Goal: Use online tool/utility: Utilize a website feature to perform a specific function

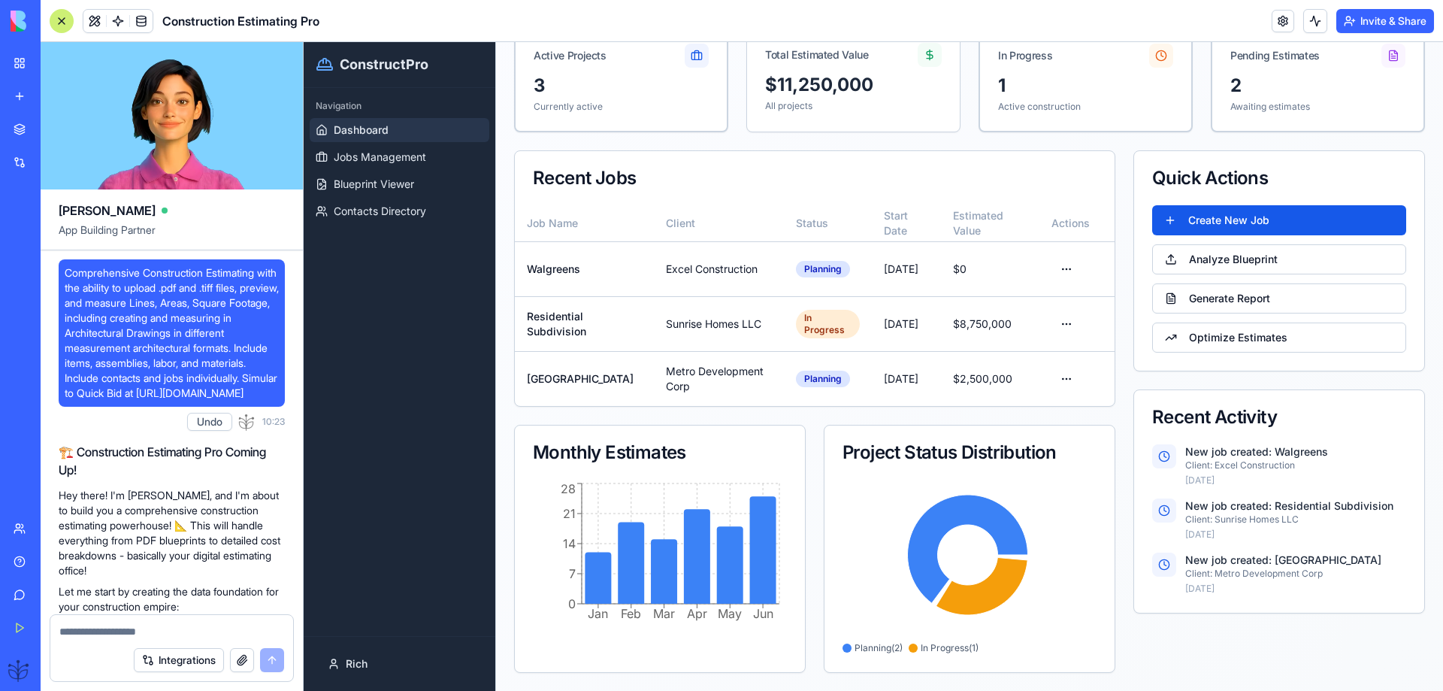
scroll to position [26862, 0]
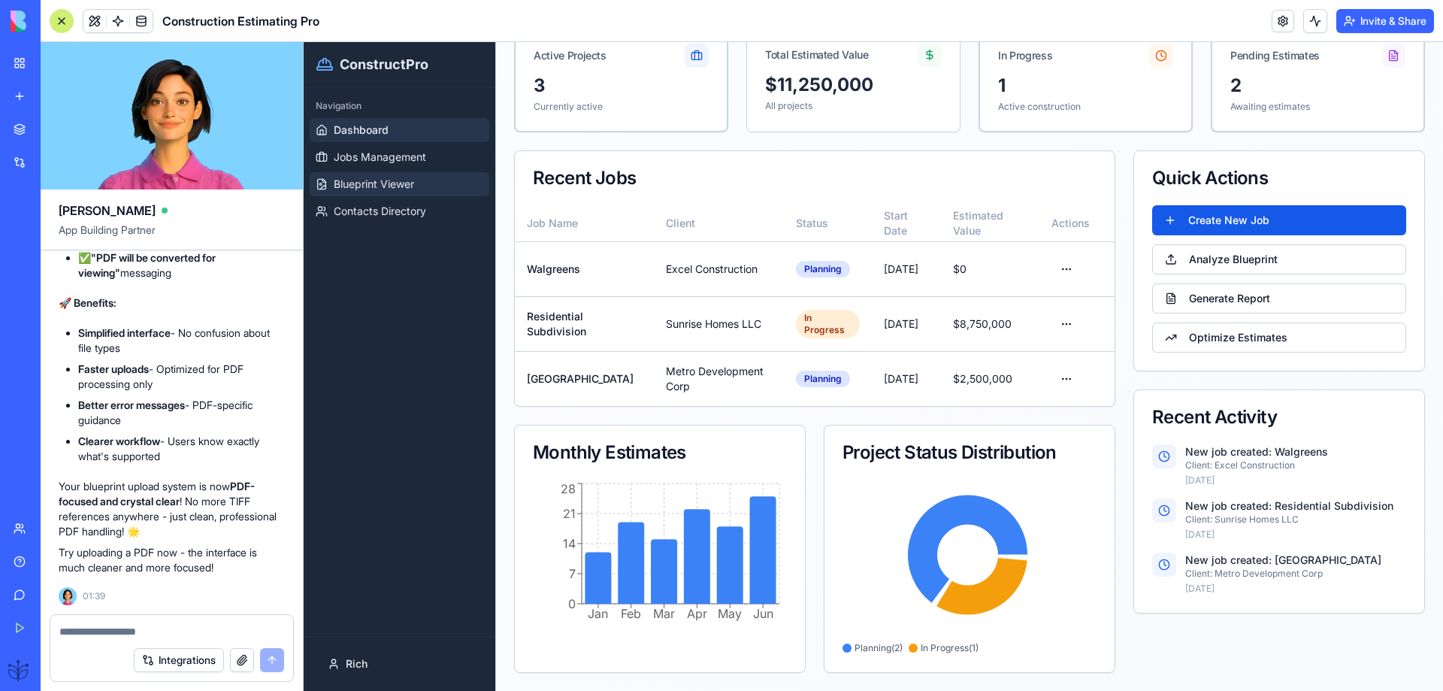
click at [355, 189] on span "Blueprint Viewer" at bounding box center [374, 184] width 80 height 15
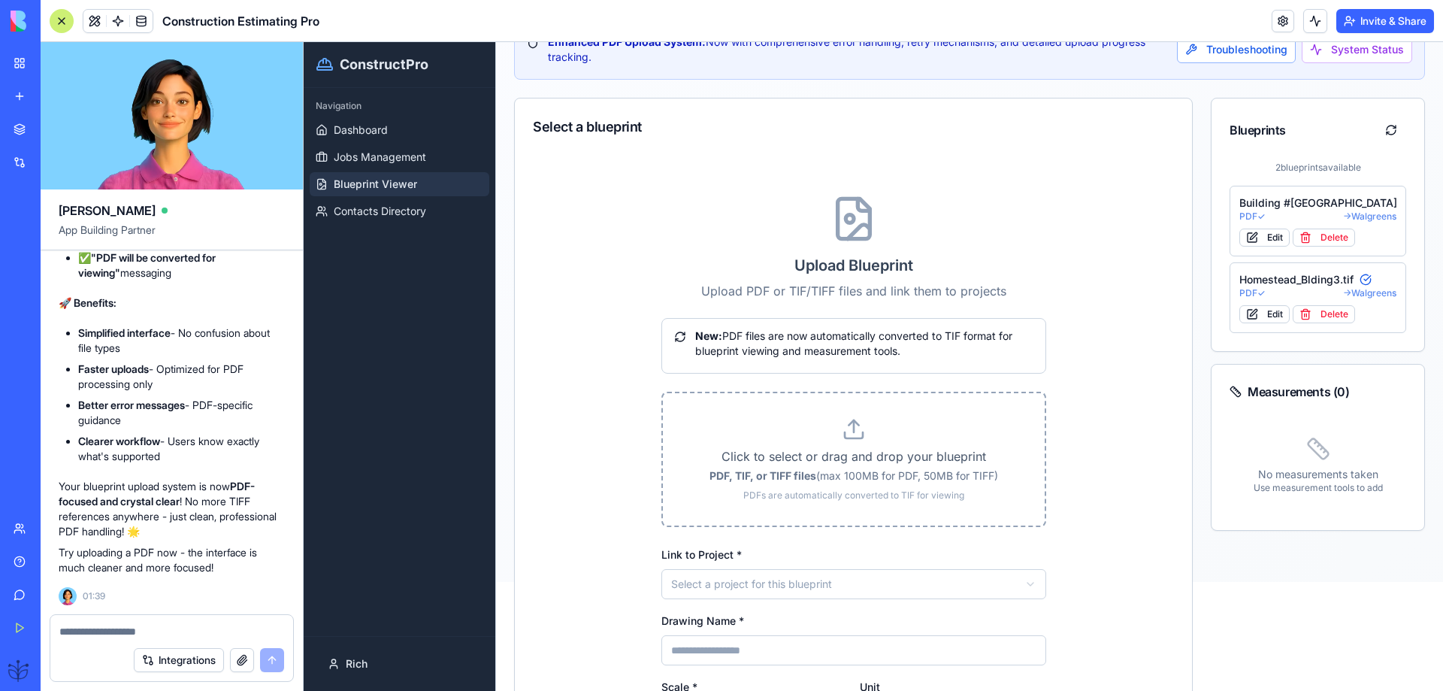
click at [860, 442] on label "Click to select or drag and drop your blueprint PDF, TIF, or TIFF files (max 10…" at bounding box center [854, 459] width 334 height 84
click at [304, 42] on input "Click to select or drag and drop your blueprint PDF, TIF, or TIFF files (max 10…" at bounding box center [304, 42] width 0 height 0
type input "**********"
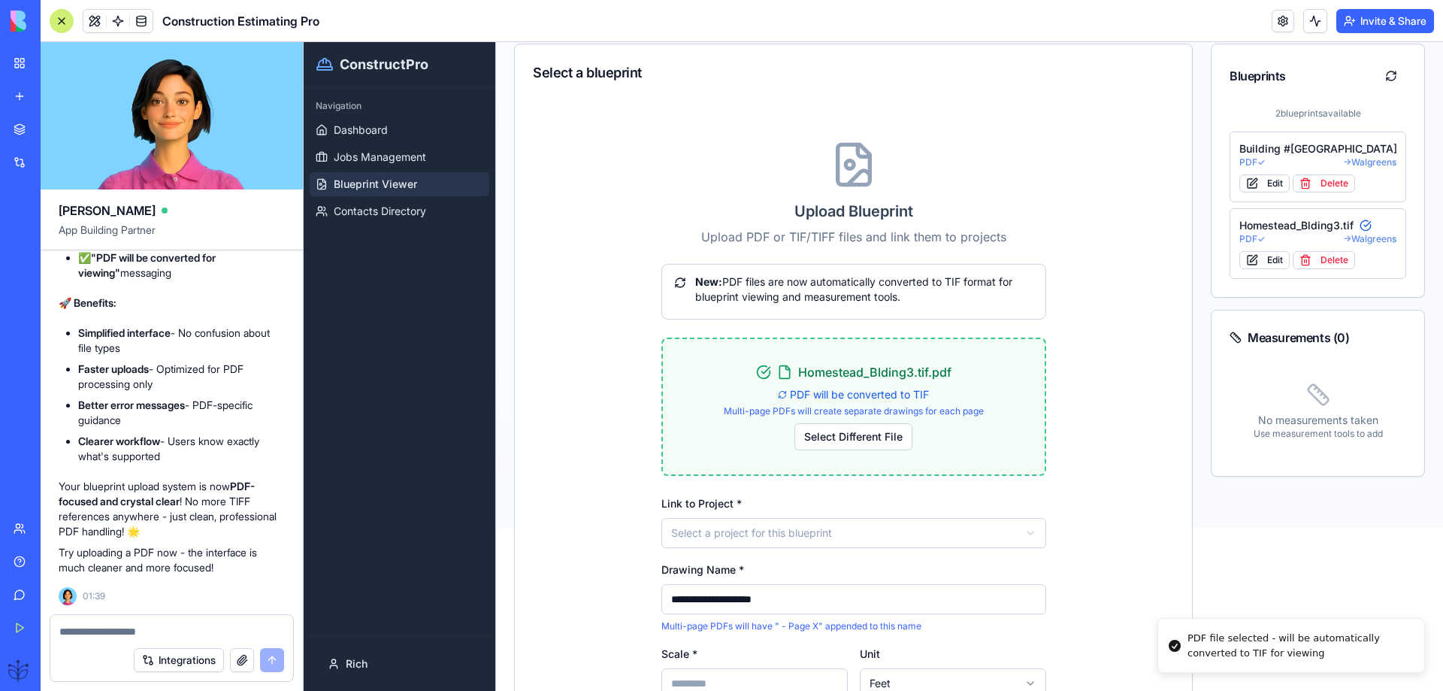
scroll to position [209, 0]
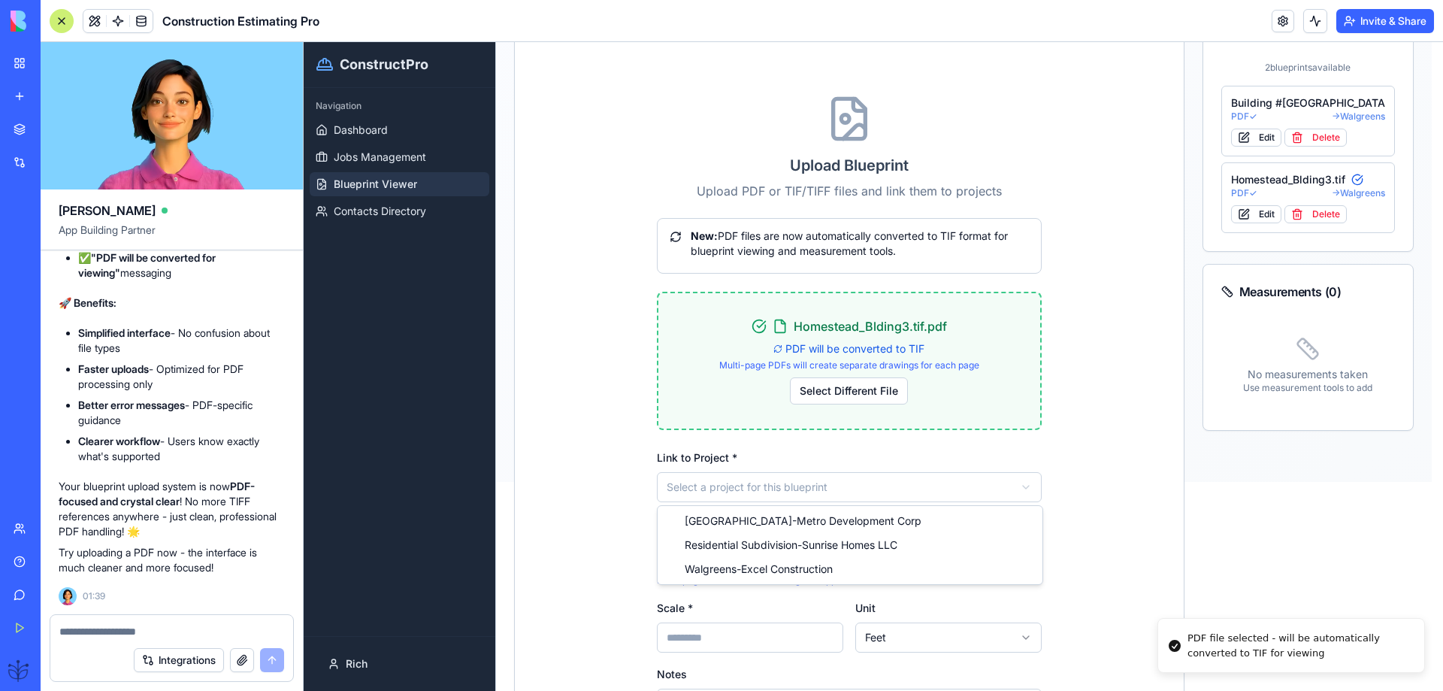
click at [719, 482] on html "**********" at bounding box center [873, 157] width 1139 height 649
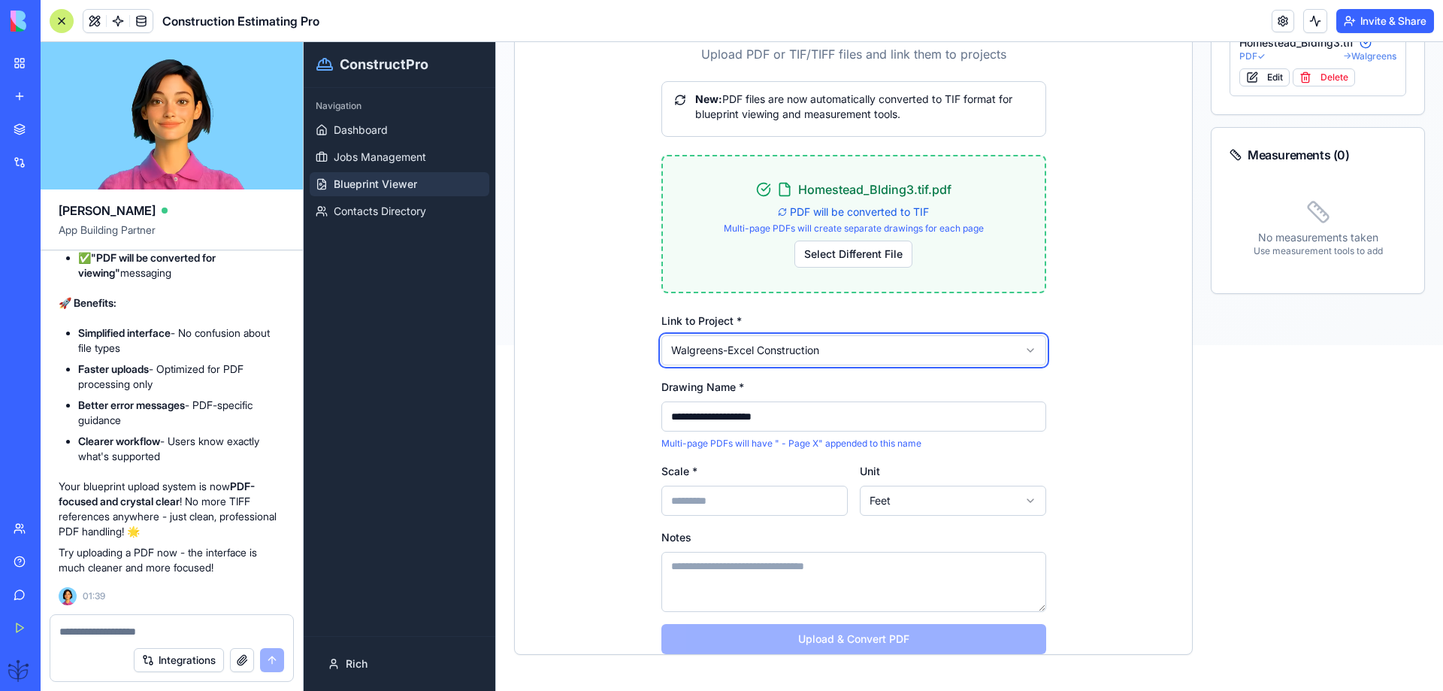
scroll to position [357, 0]
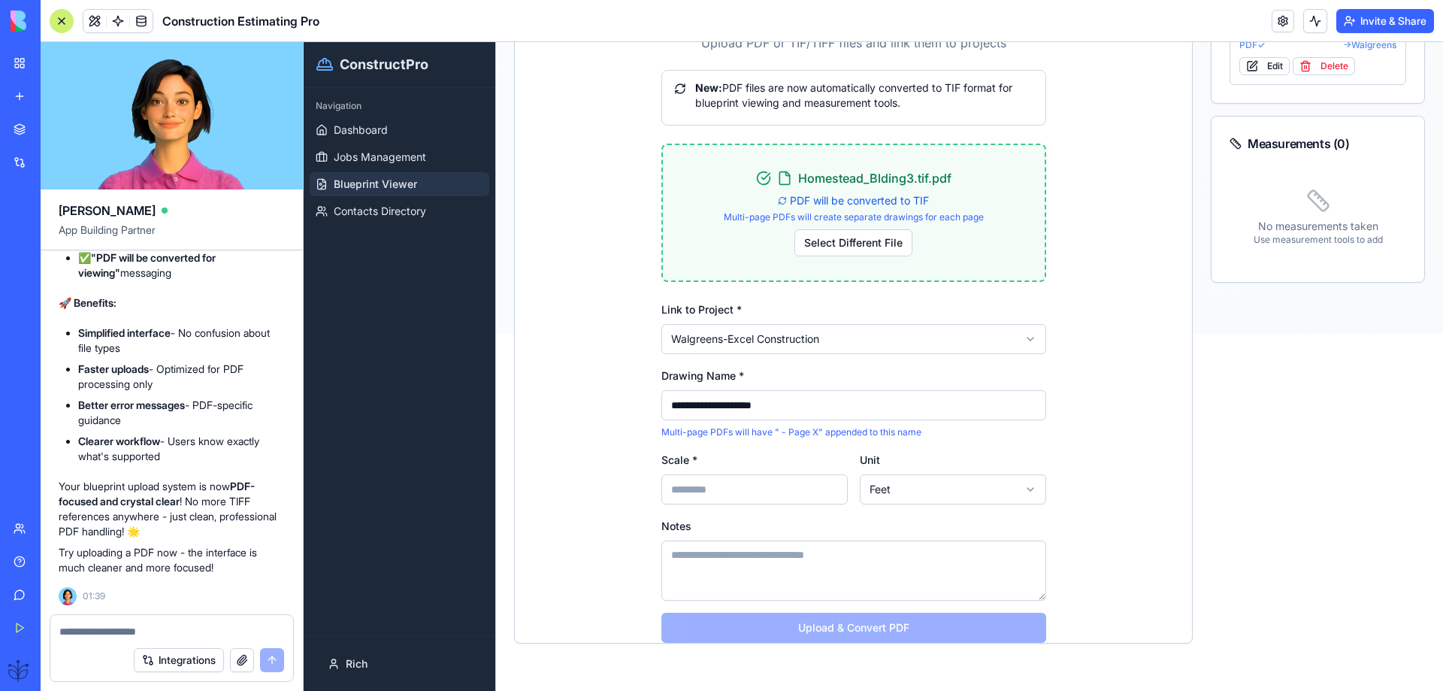
click at [678, 494] on input "Scale *" at bounding box center [754, 489] width 186 height 30
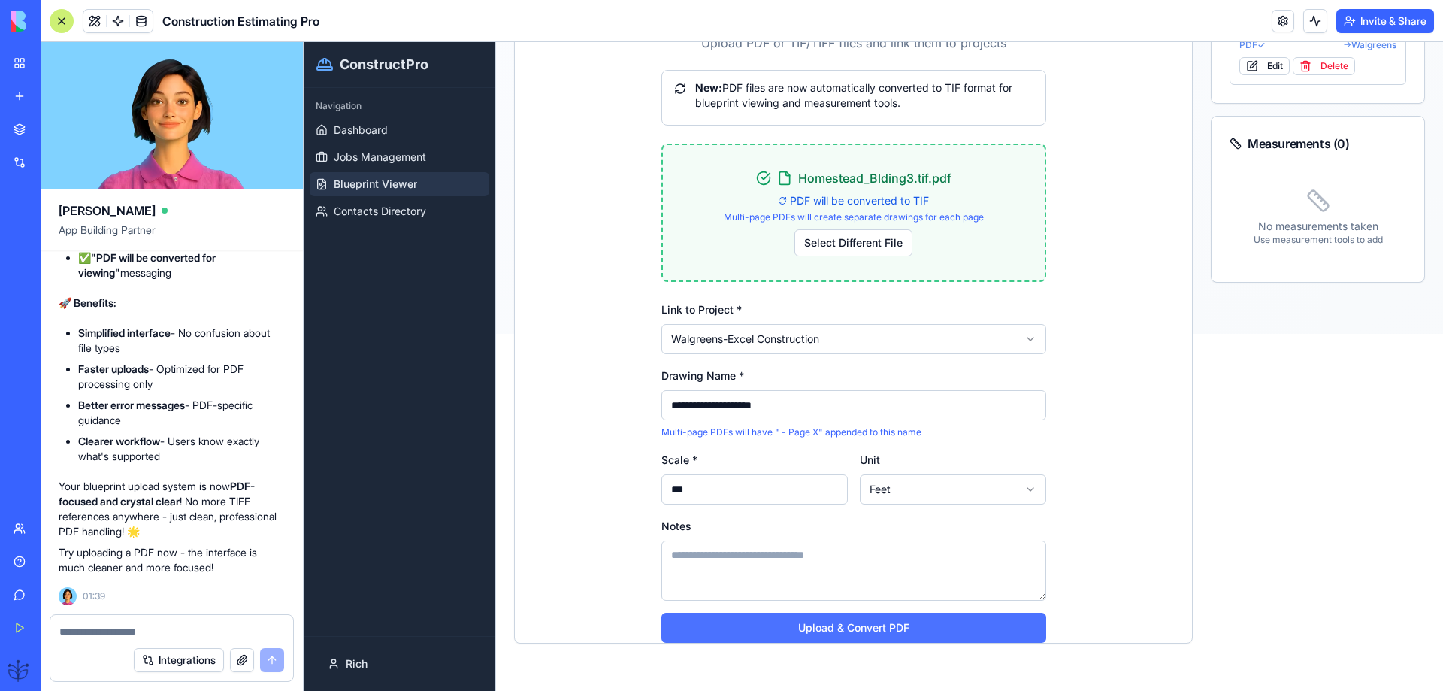
type input "***"
click at [840, 631] on button "Upload & Convert PDF" at bounding box center [853, 627] width 385 height 30
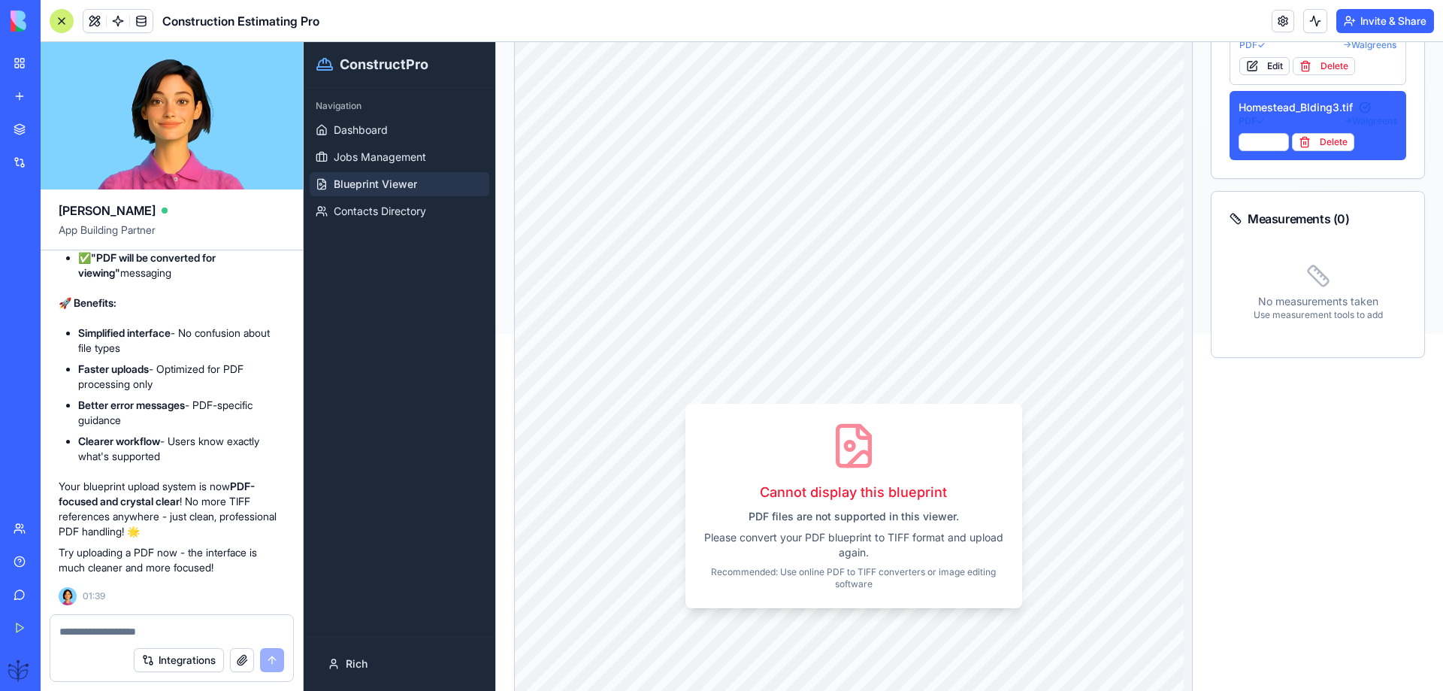
click at [58, 625] on div at bounding box center [171, 627] width 243 height 24
click at [65, 634] on textarea at bounding box center [171, 631] width 225 height 15
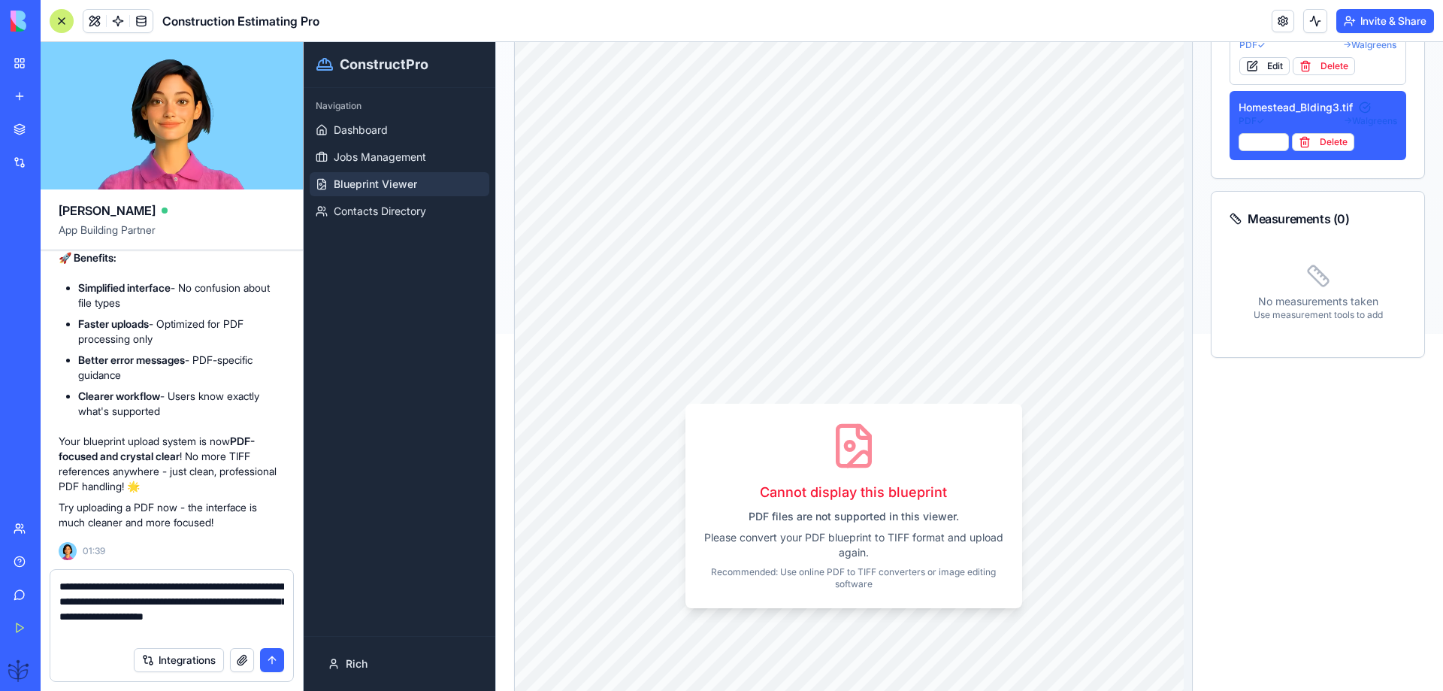
type textarea "**********"
drag, startPoint x: 292, startPoint y: 659, endPoint x: 282, endPoint y: 659, distance: 9.8
click at [287, 659] on div "Integrations" at bounding box center [171, 660] width 243 height 42
click at [276, 658] on button "submit" at bounding box center [272, 660] width 24 height 24
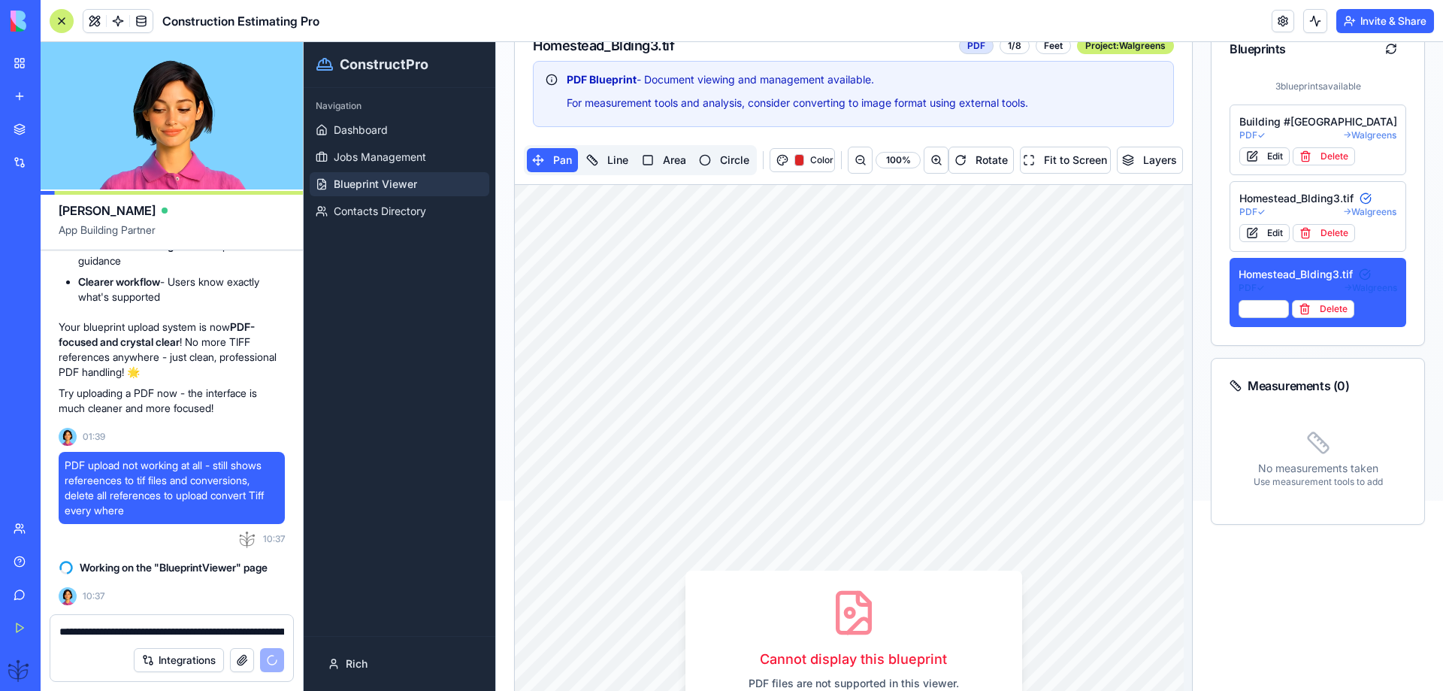
scroll to position [156, 0]
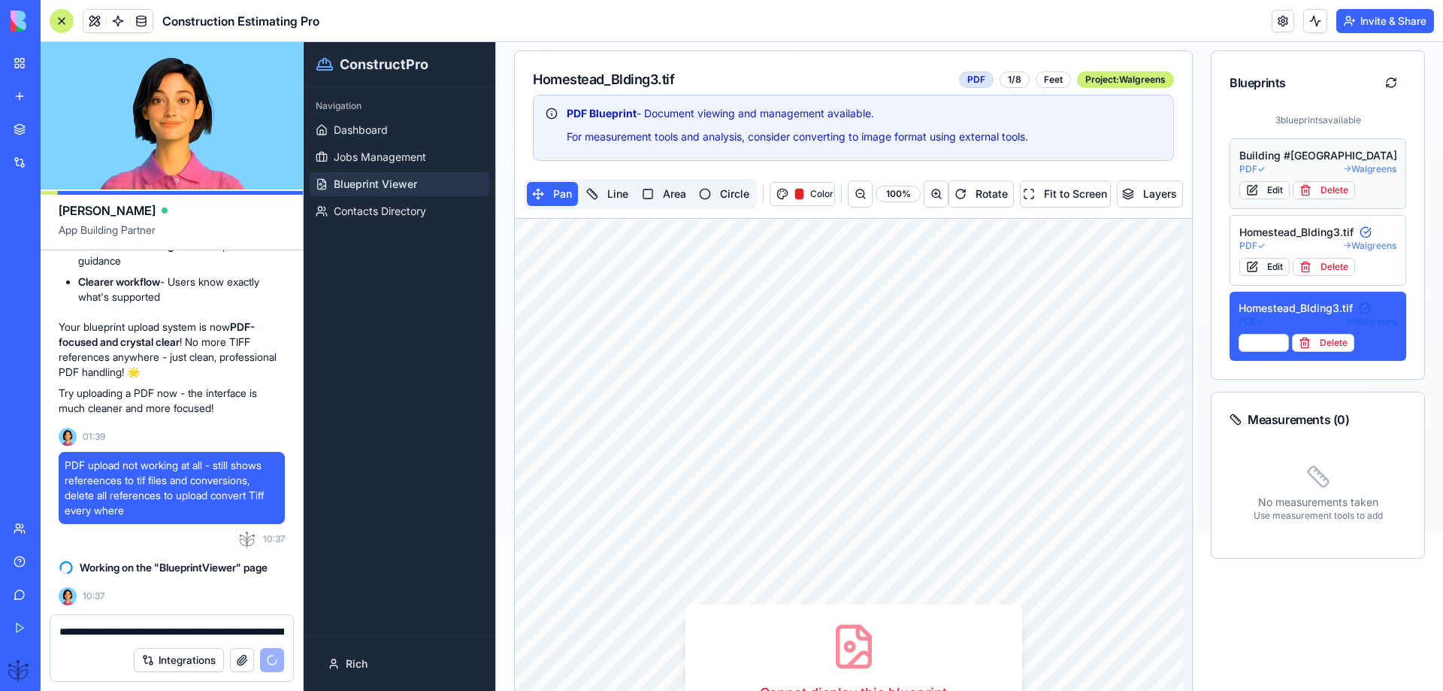
click at [1269, 161] on div "Building #[GEOGRAPHIC_DATA]" at bounding box center [1317, 155] width 157 height 15
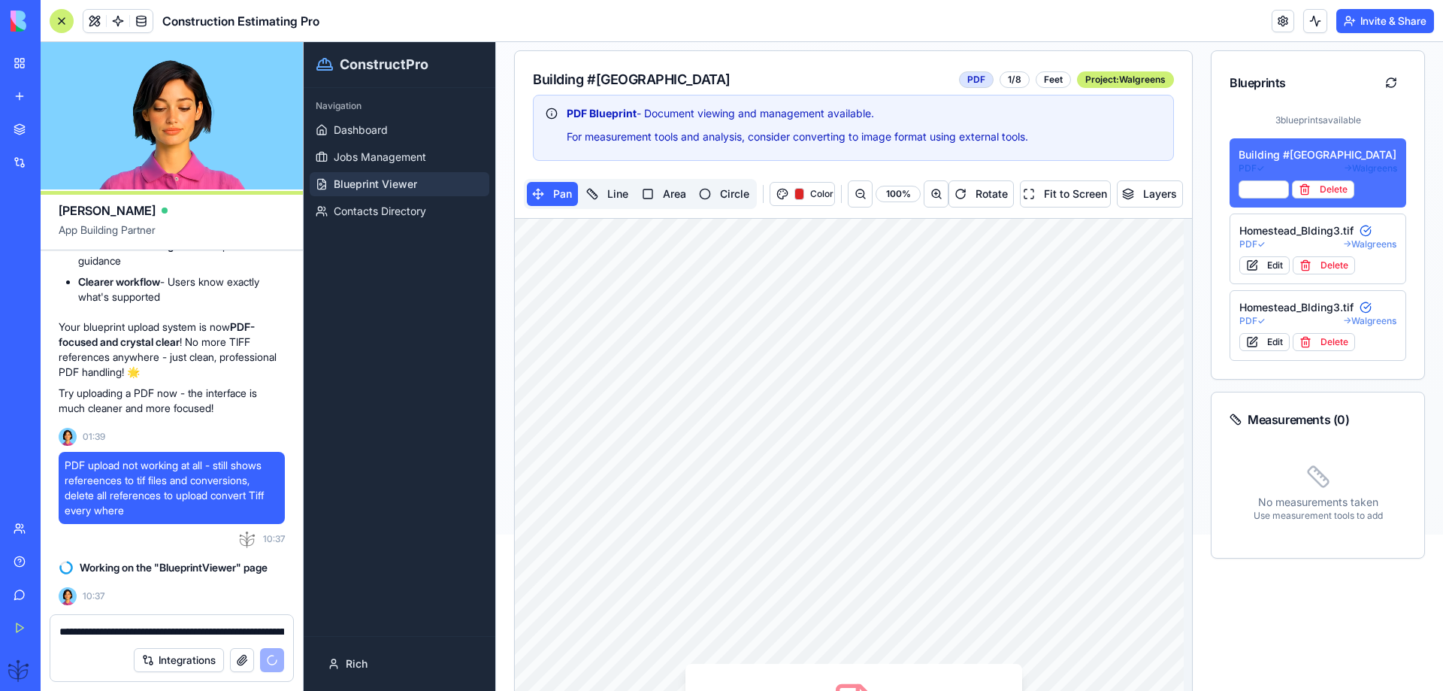
click at [1269, 161] on div "Building #[GEOGRAPHIC_DATA]" at bounding box center [1317, 154] width 159 height 15
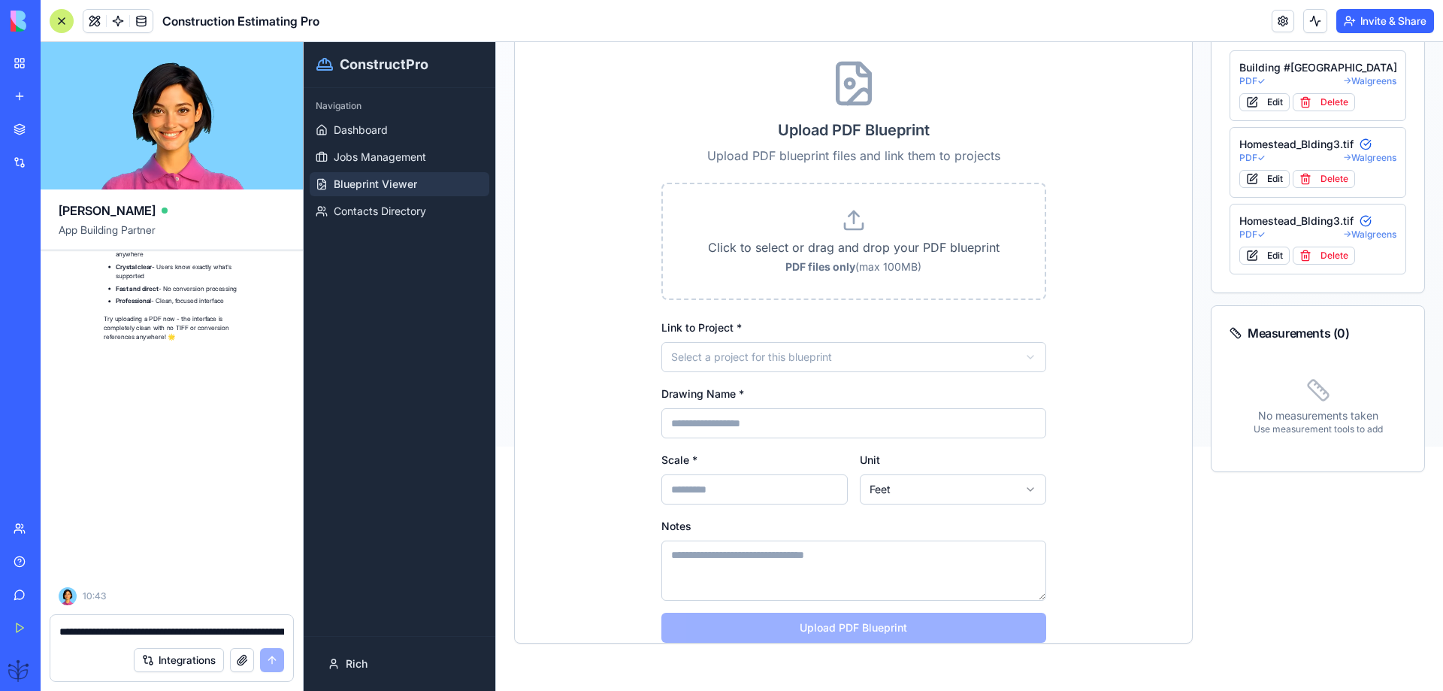
scroll to position [28288, 0]
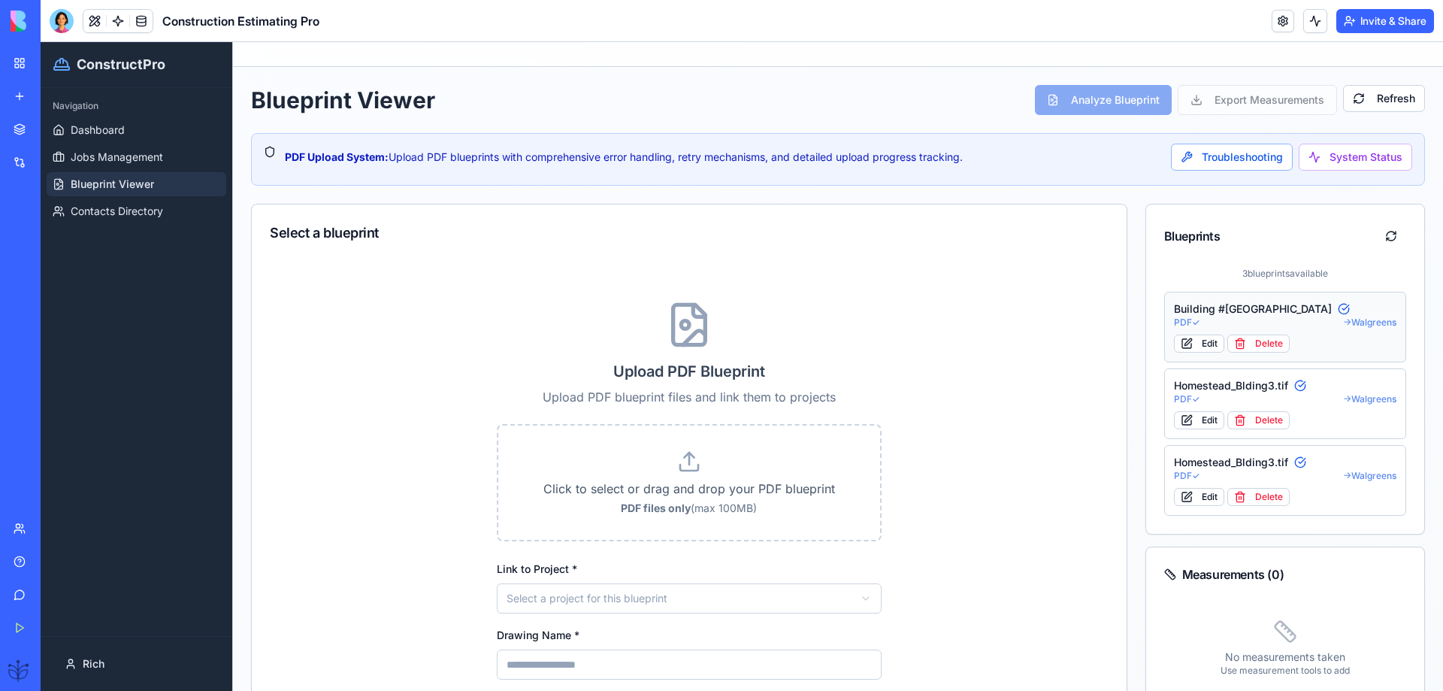
click at [1181, 304] on div "Building #[GEOGRAPHIC_DATA]" at bounding box center [1285, 308] width 223 height 15
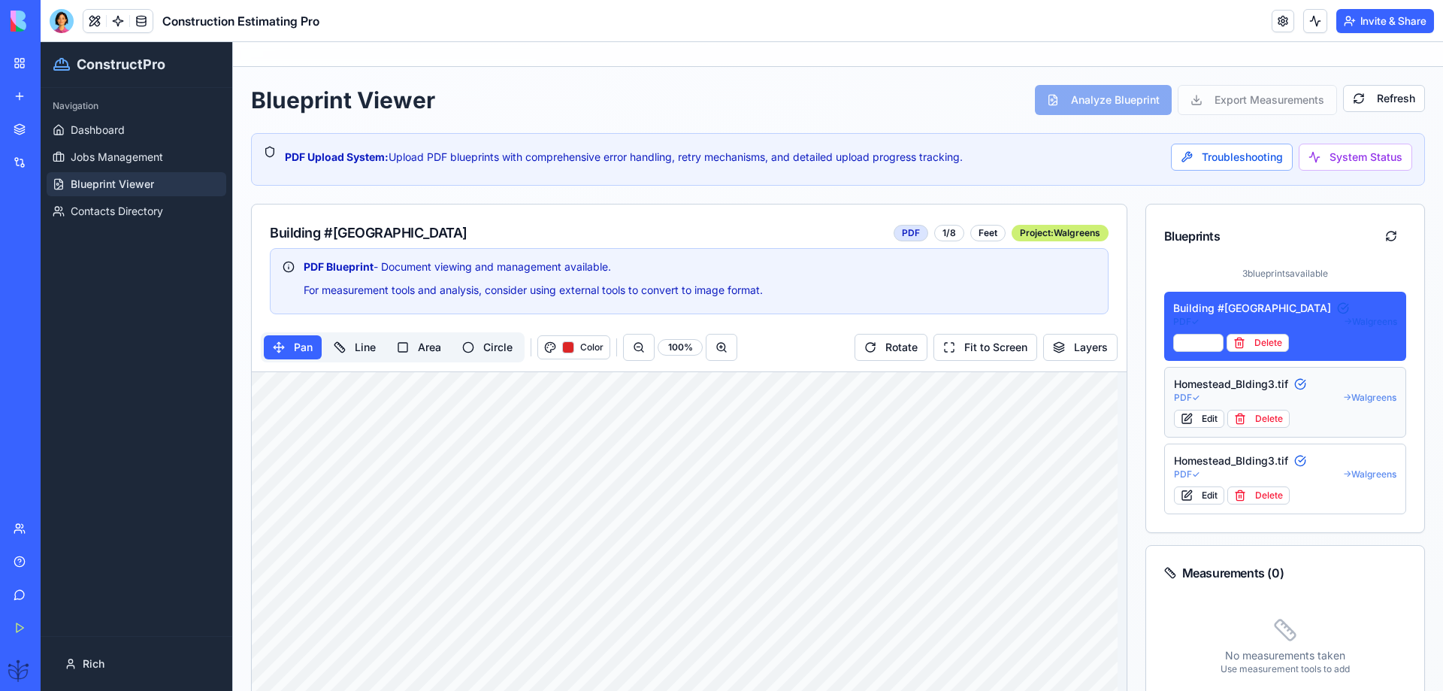
click at [1196, 386] on div "Homestead_Blding3.tif" at bounding box center [1285, 383] width 223 height 15
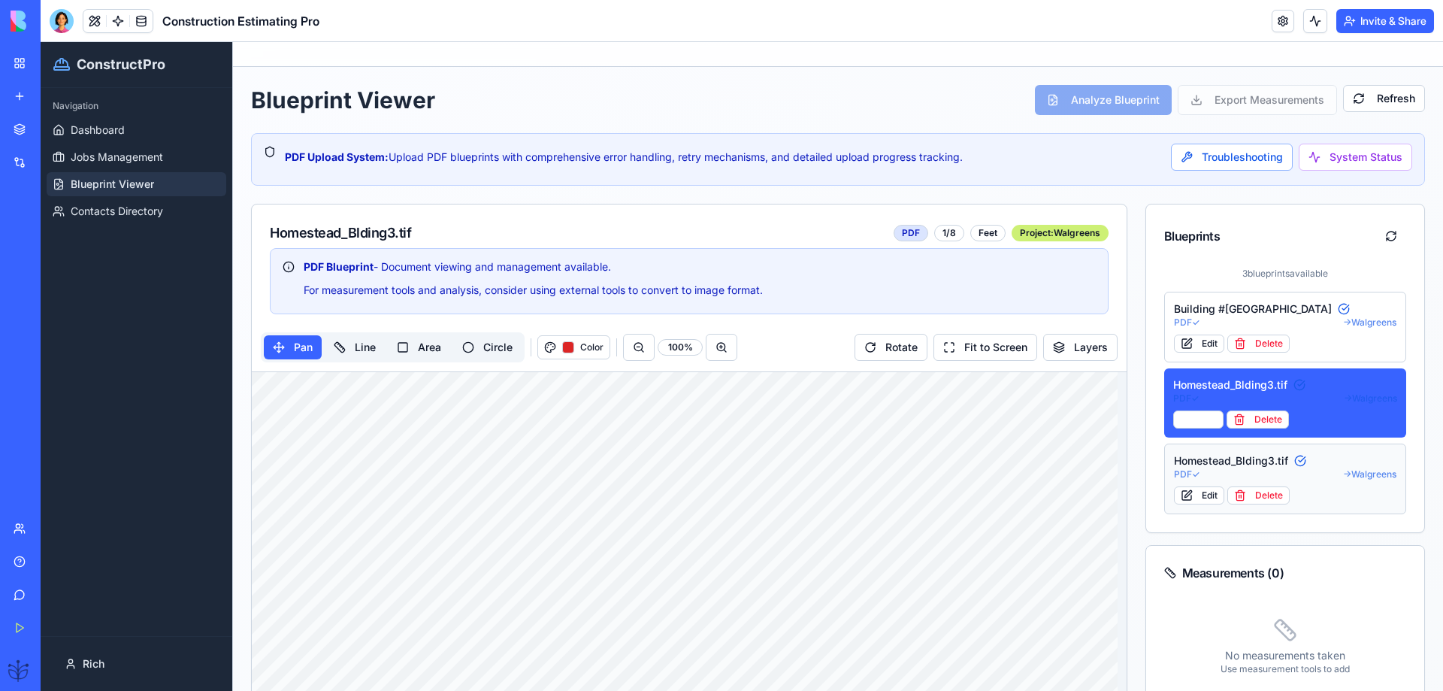
click at [1197, 461] on div "Homestead_Blding3.tif" at bounding box center [1285, 460] width 223 height 15
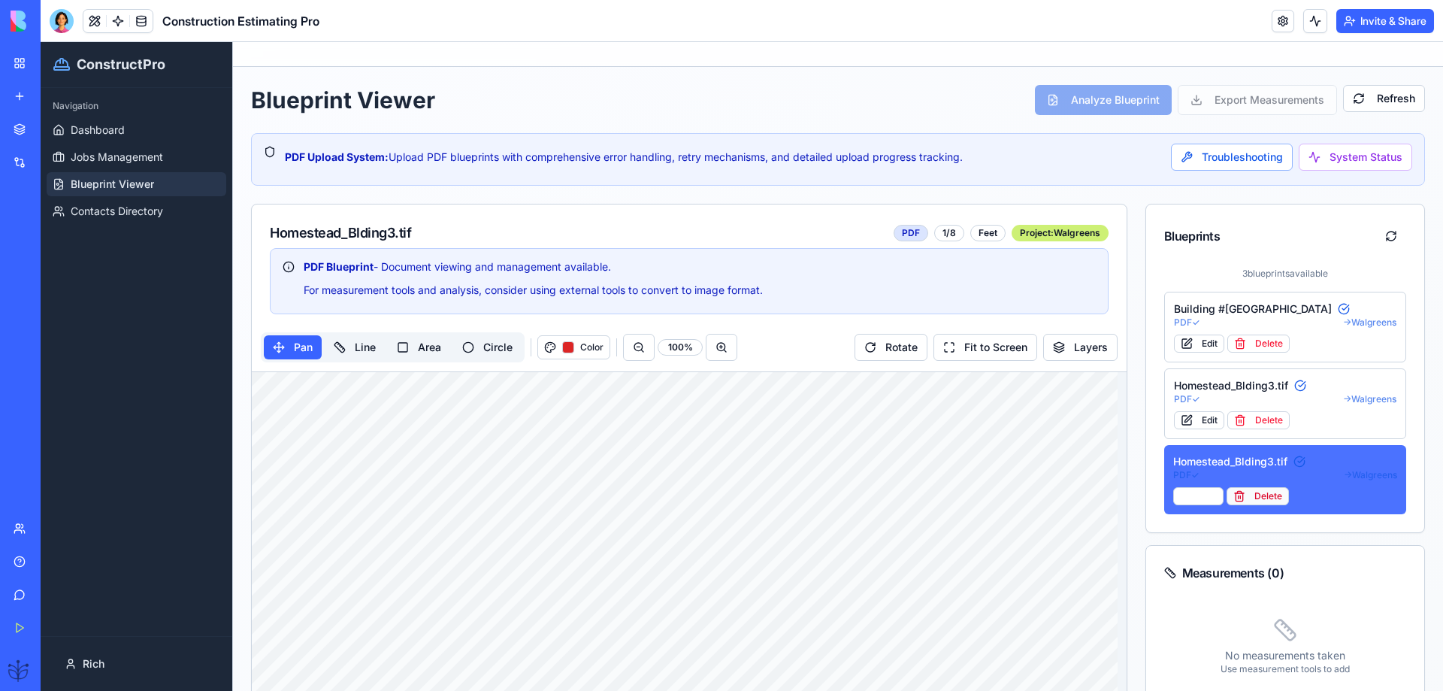
click at [1252, 504] on button "Delete" at bounding box center [1257, 496] width 62 height 18
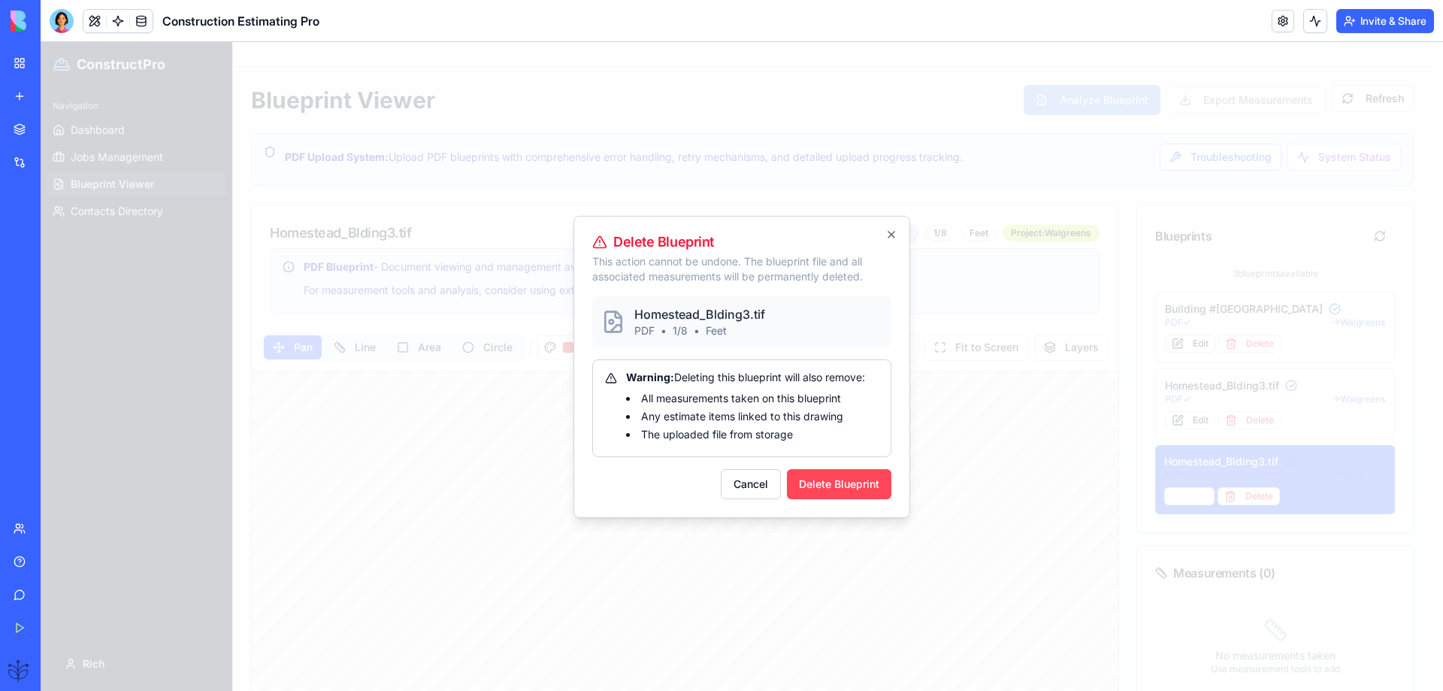
click at [824, 490] on button "Delete Blueprint" at bounding box center [839, 484] width 104 height 30
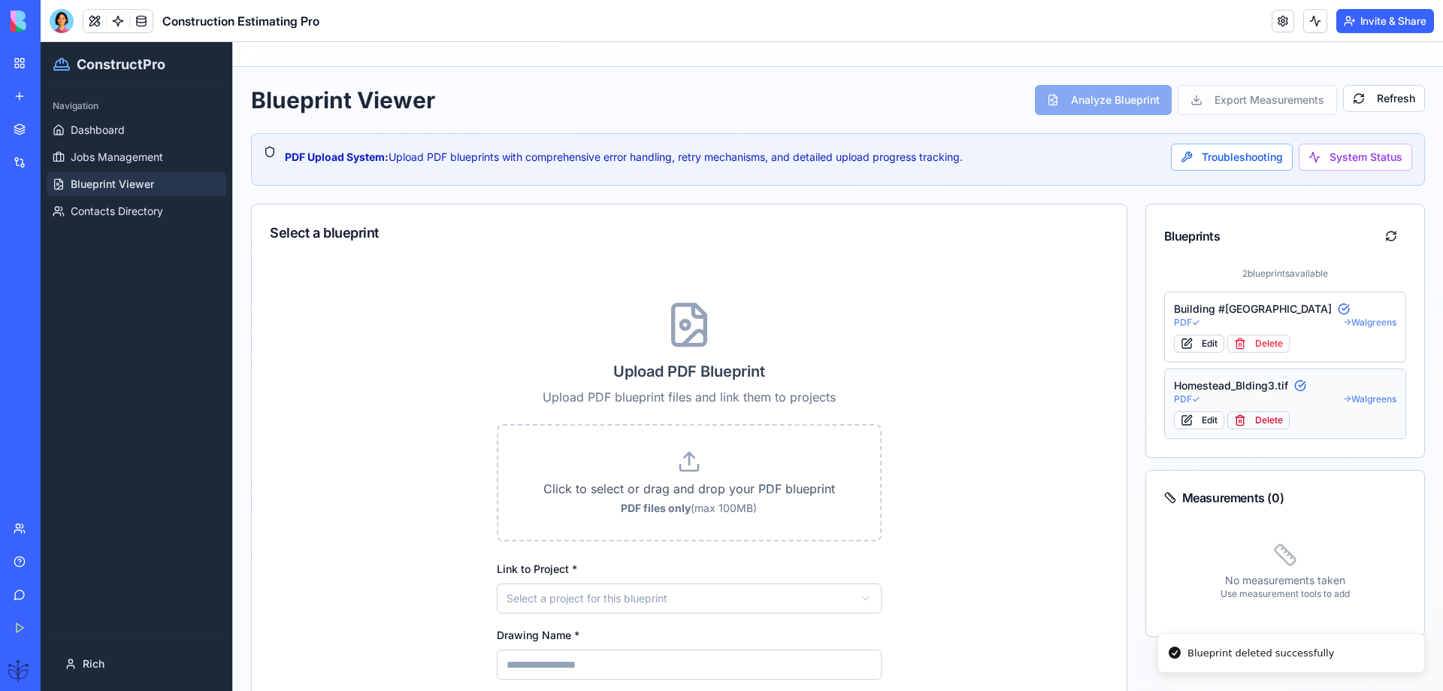
click at [1266, 422] on button "Delete" at bounding box center [1258, 420] width 62 height 18
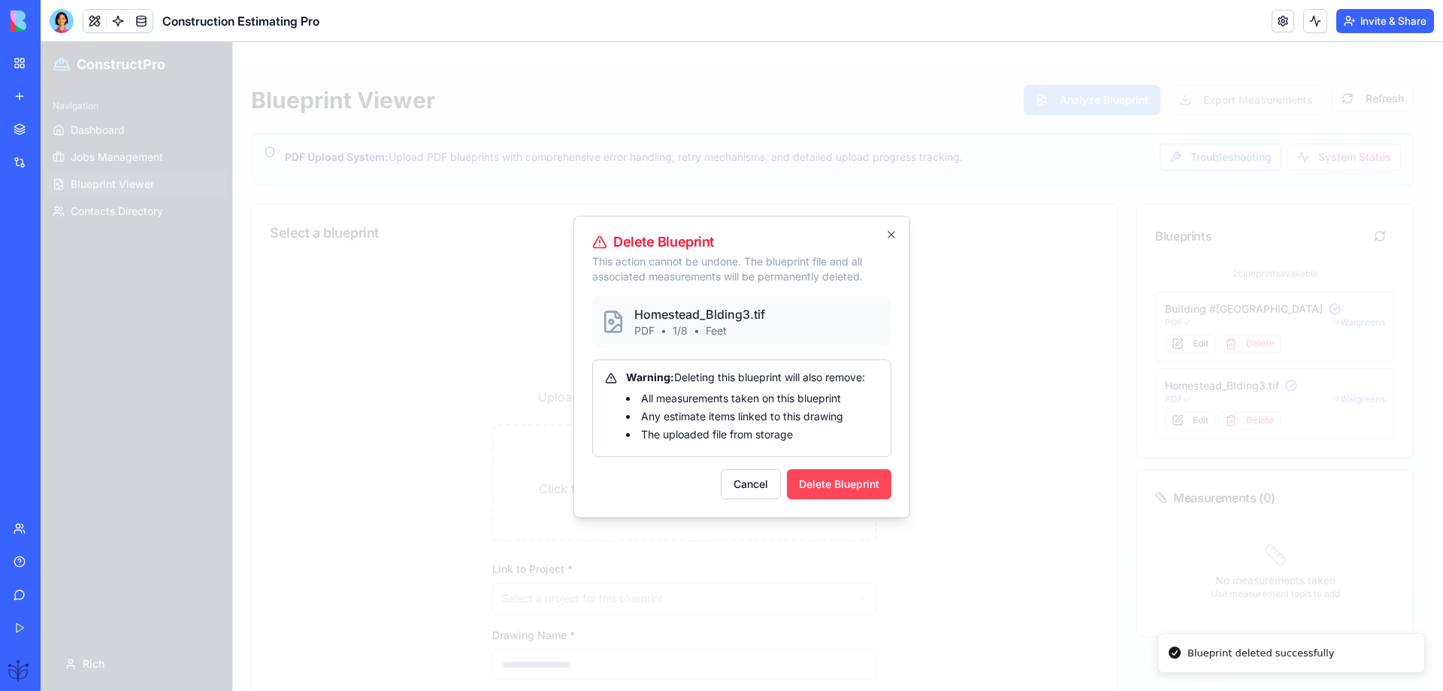
click at [857, 491] on button "Delete Blueprint" at bounding box center [839, 484] width 104 height 30
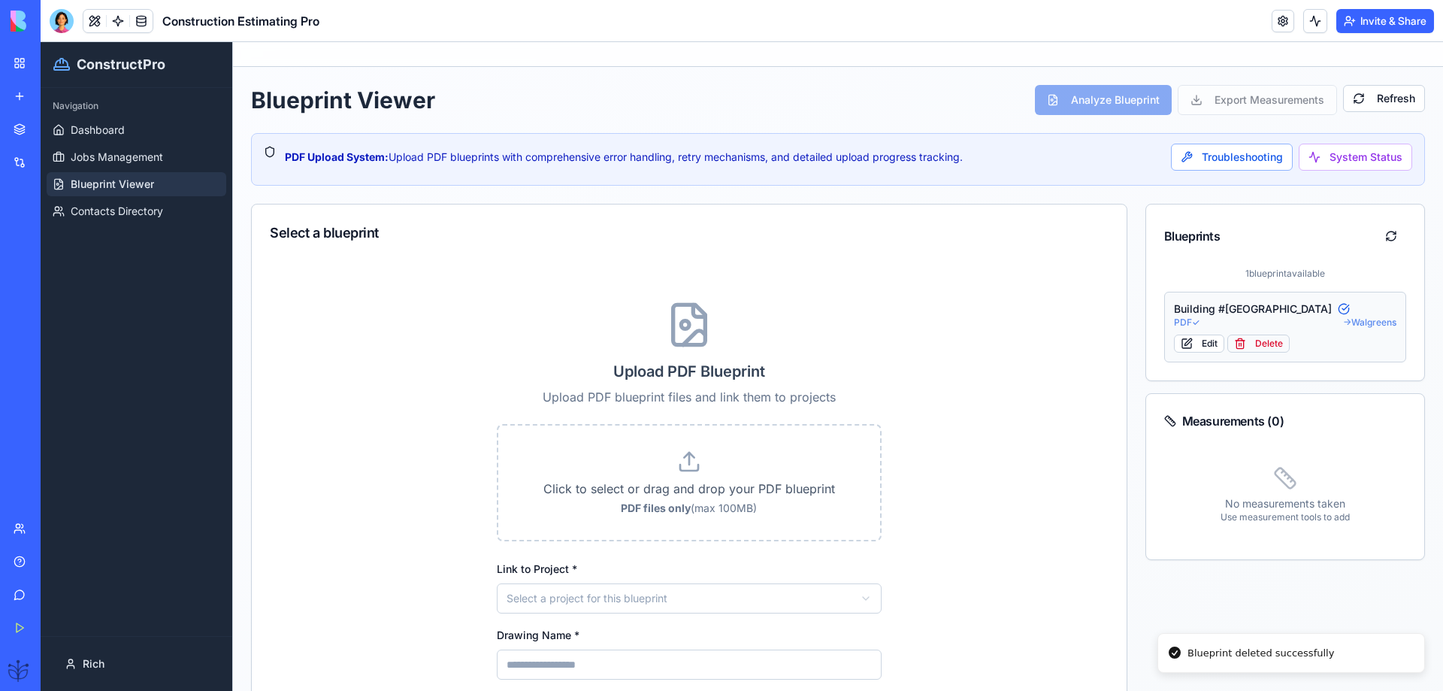
click at [1258, 345] on button "Delete" at bounding box center [1258, 343] width 62 height 18
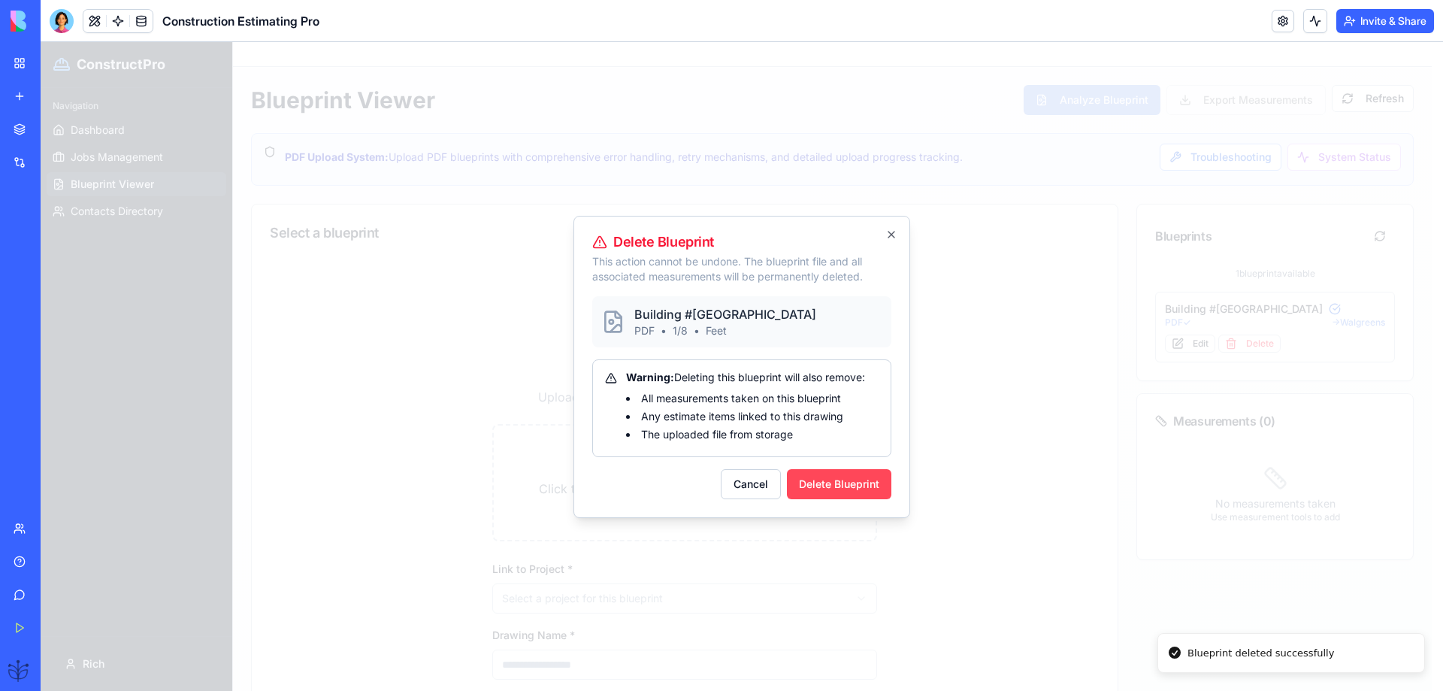
click at [821, 484] on button "Delete Blueprint" at bounding box center [839, 484] width 104 height 30
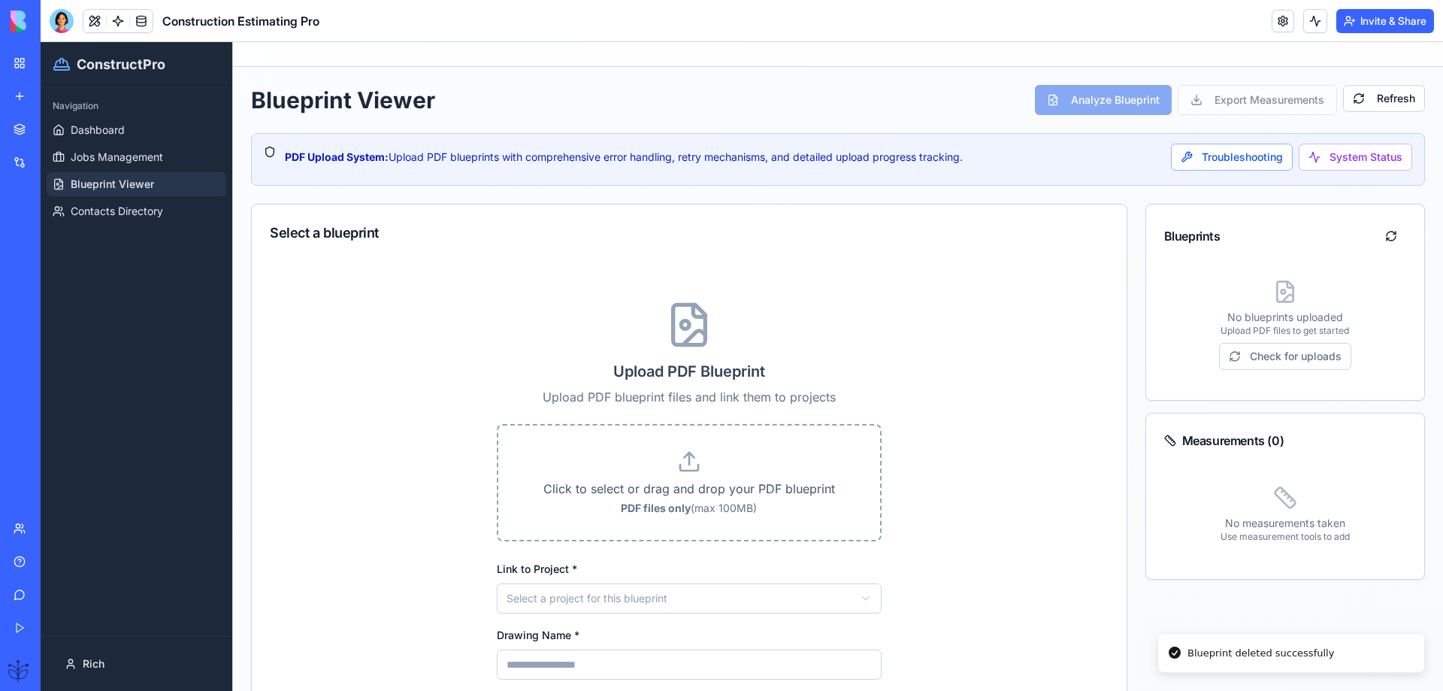
click at [670, 491] on p "Click to select or drag and drop your PDF blueprint" at bounding box center [689, 488] width 334 height 18
click at [41, 42] on input "Click to select or drag and drop your PDF blueprint PDF files only (max 100MB)" at bounding box center [41, 42] width 0 height 0
type input "**********"
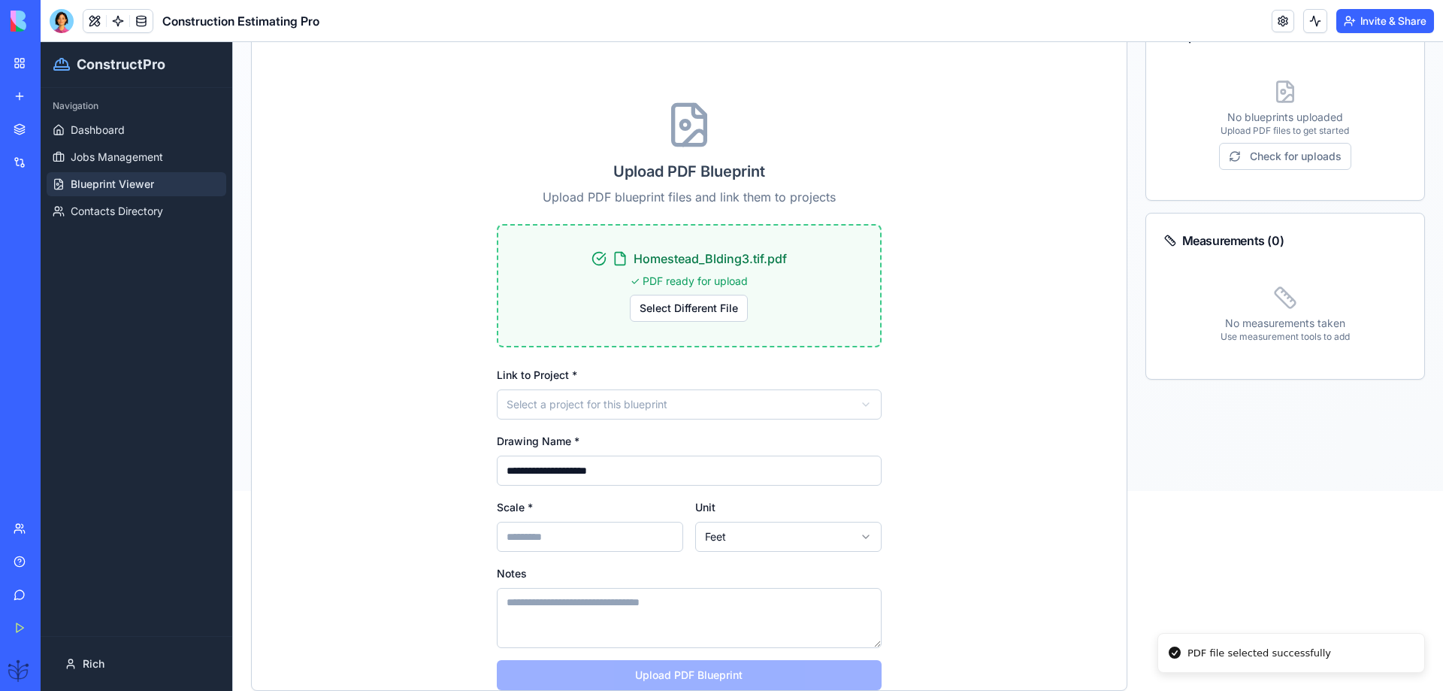
scroll to position [201, 0]
click at [583, 404] on html "**********" at bounding box center [742, 165] width 1402 height 649
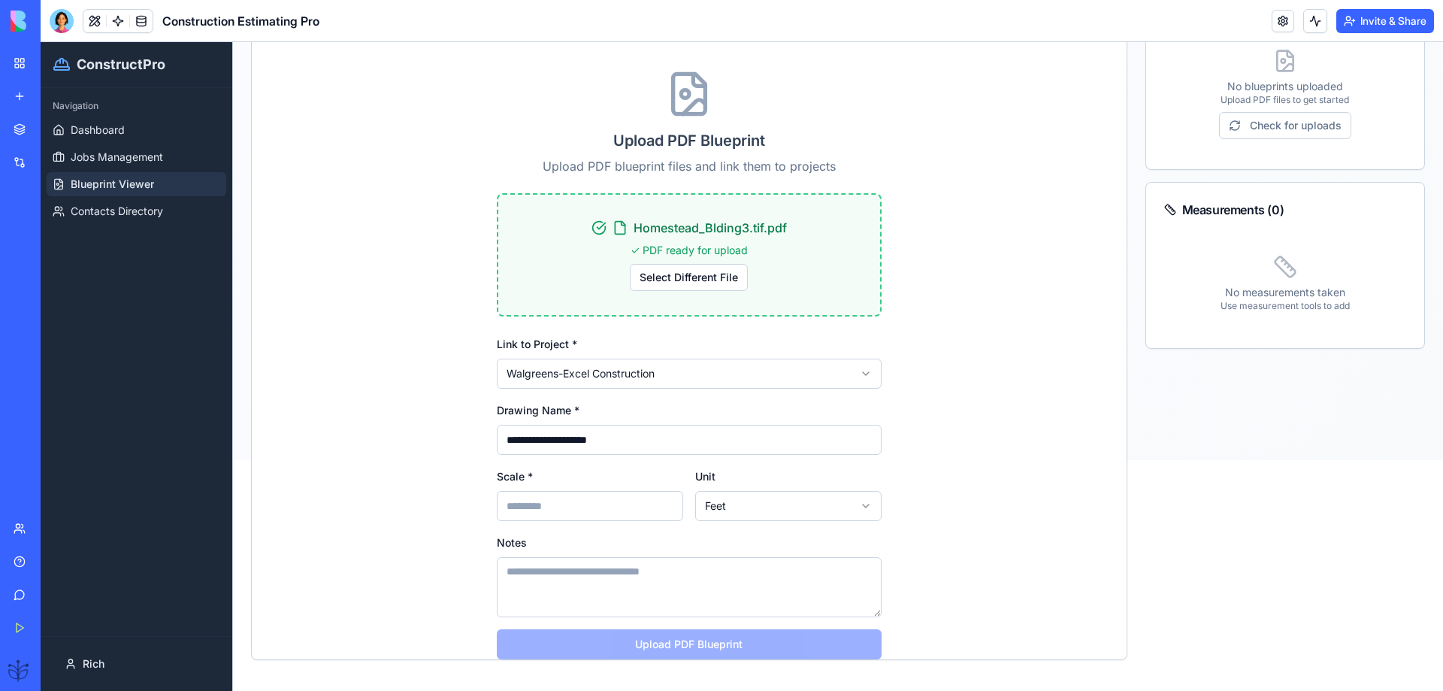
scroll to position [247, 0]
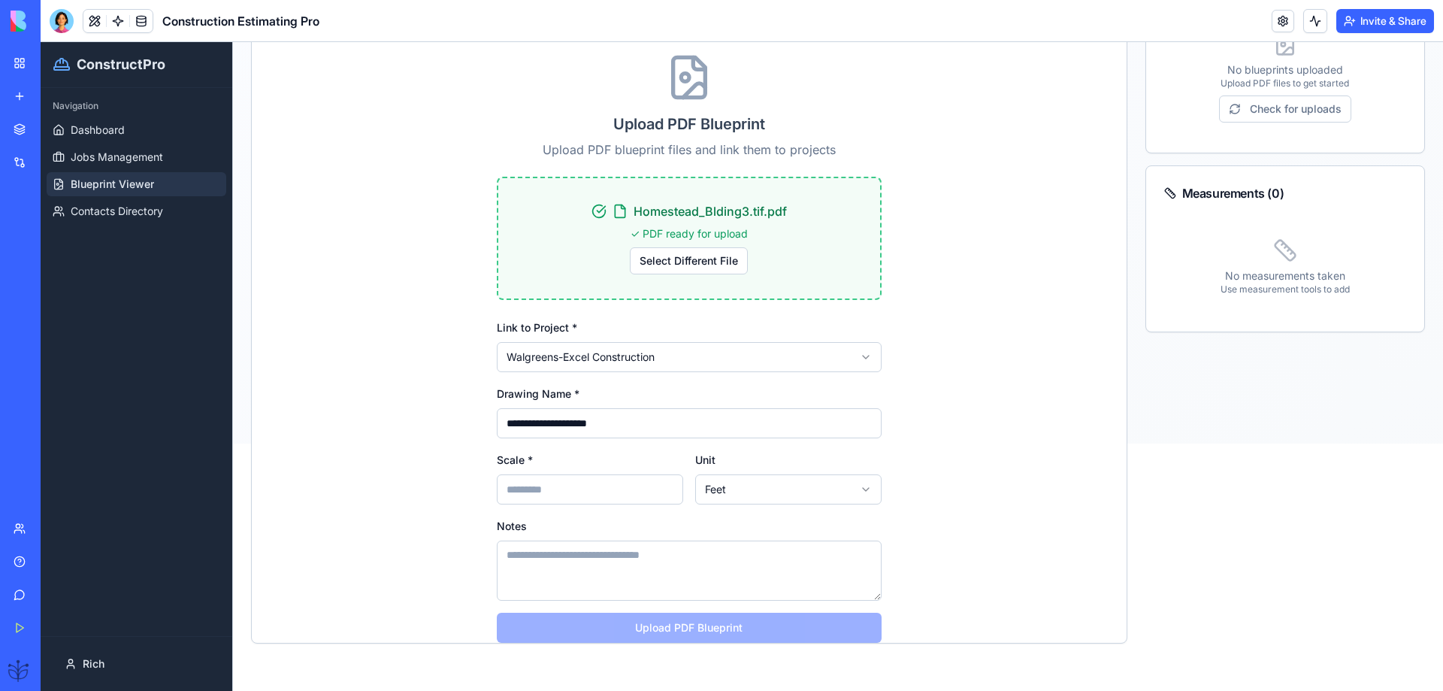
click at [534, 494] on input "Scale *" at bounding box center [590, 489] width 186 height 30
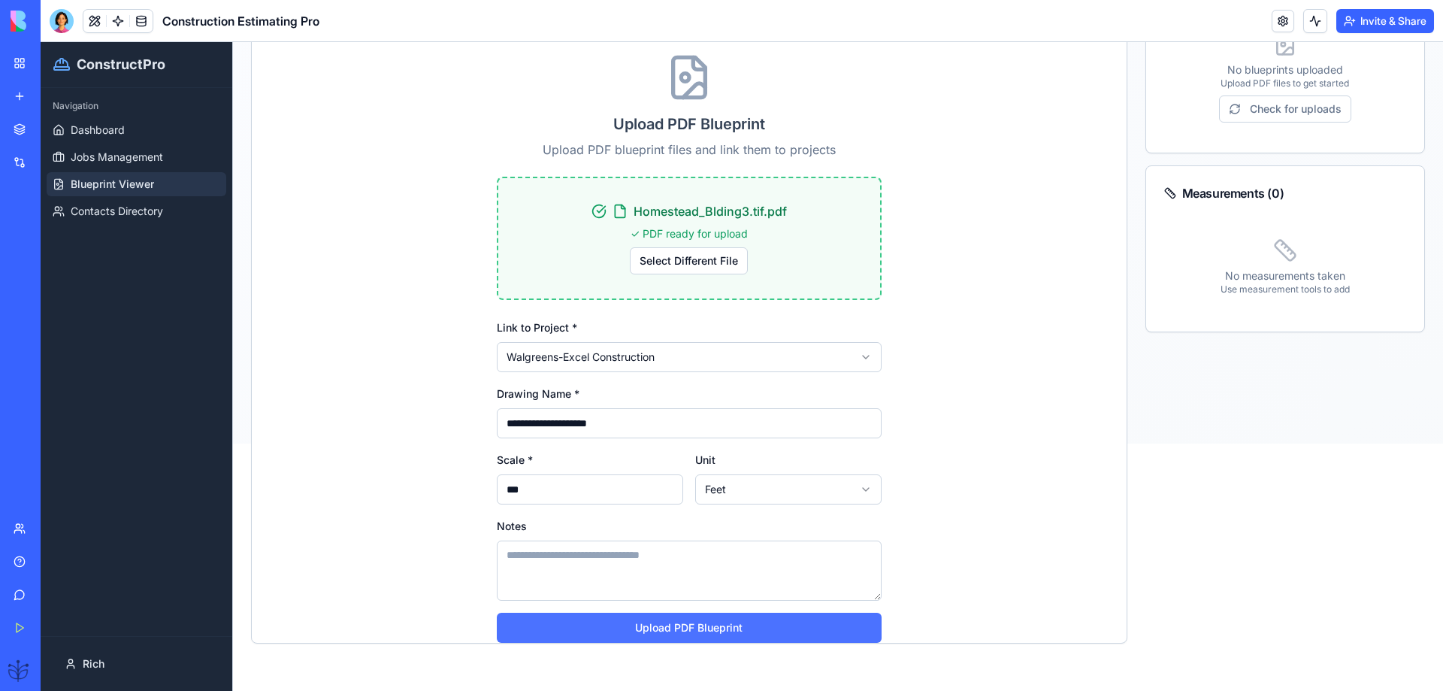
type input "***"
click at [691, 629] on button "Upload PDF Blueprint" at bounding box center [689, 627] width 385 height 30
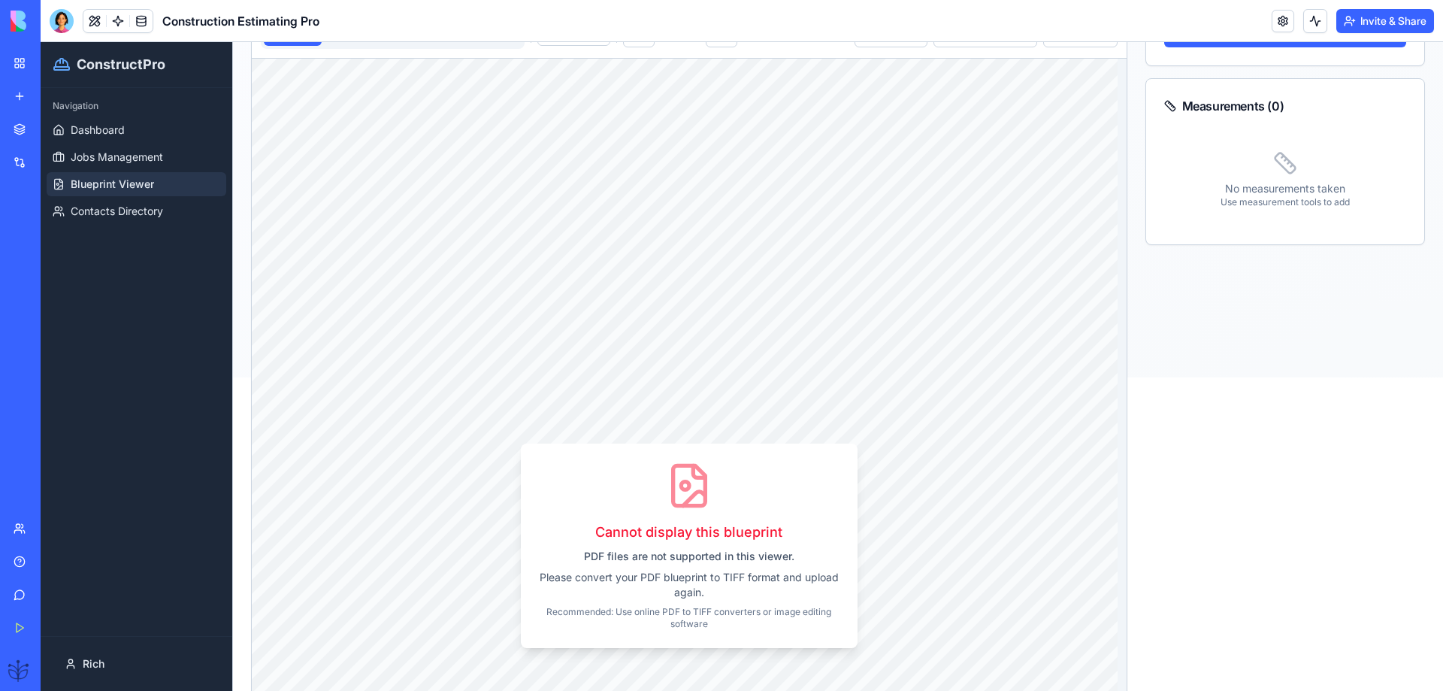
scroll to position [347, 0]
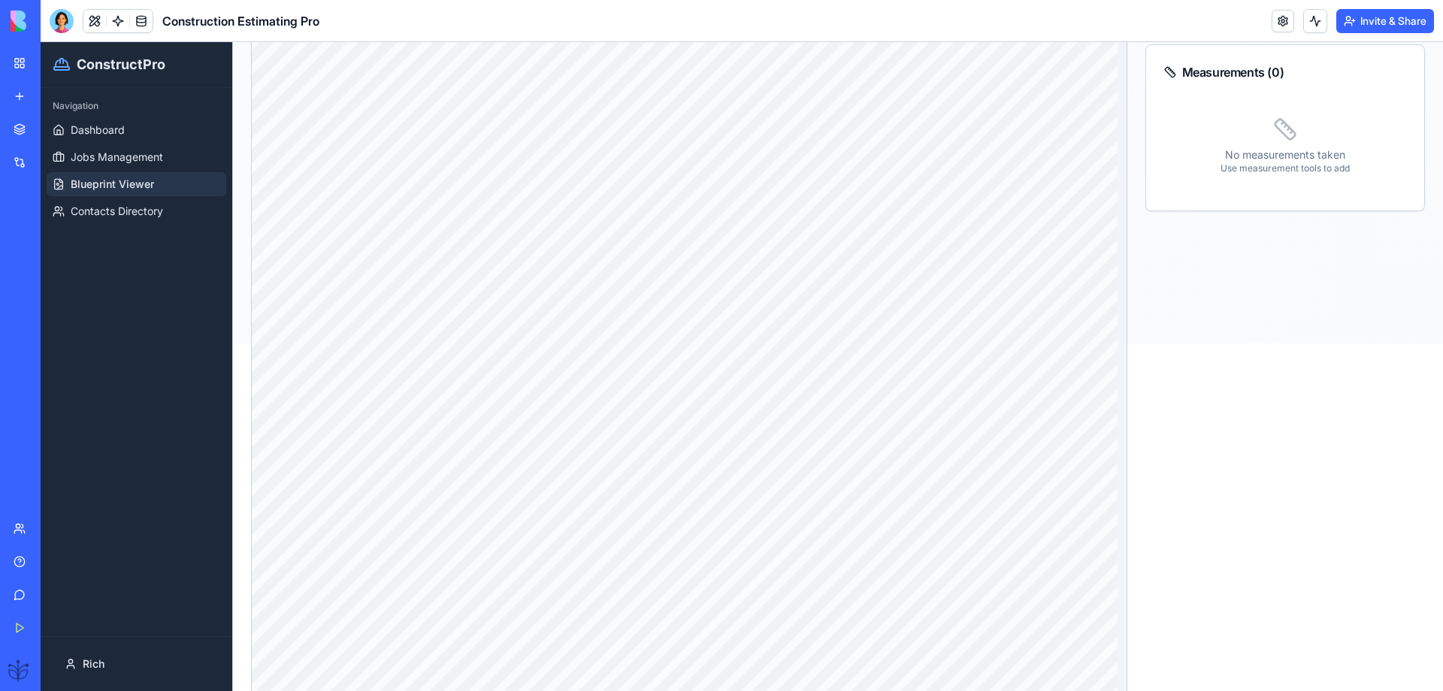
drag, startPoint x: 721, startPoint y: 537, endPoint x: 582, endPoint y: 515, distance: 140.7
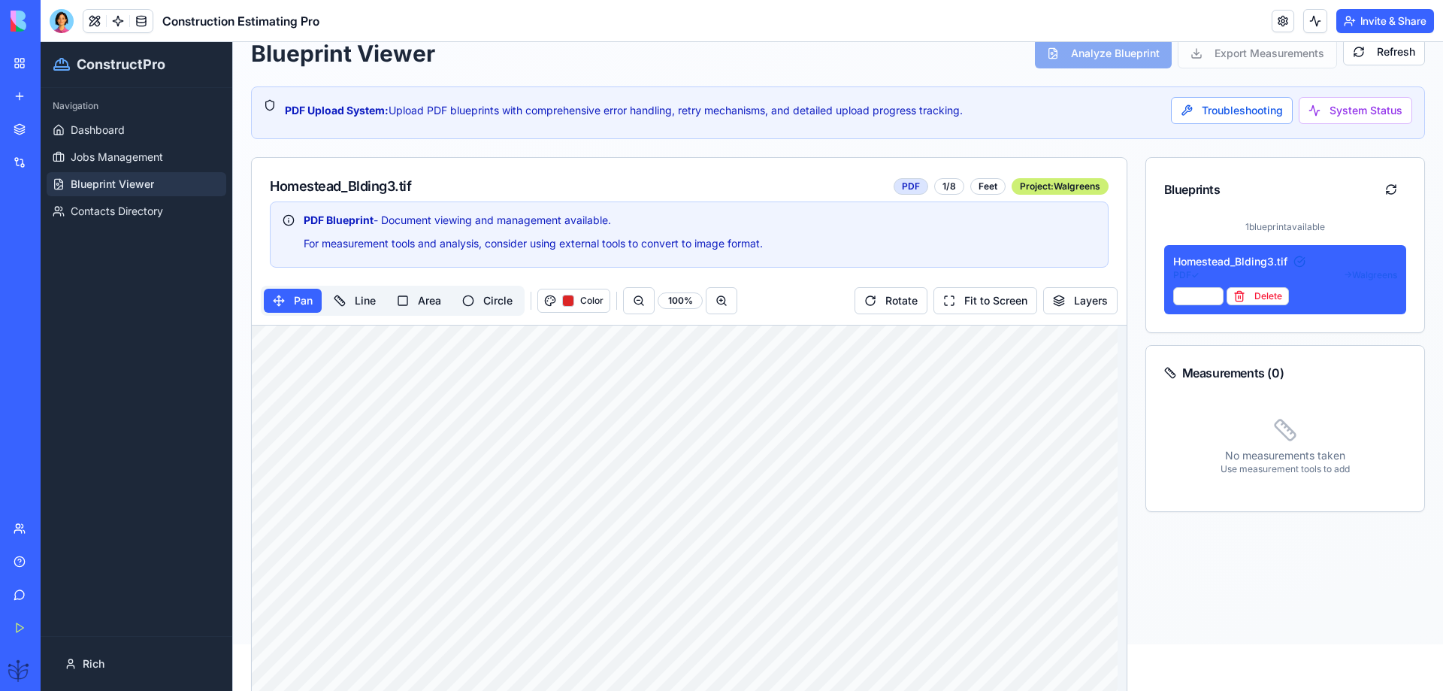
scroll to position [0, 0]
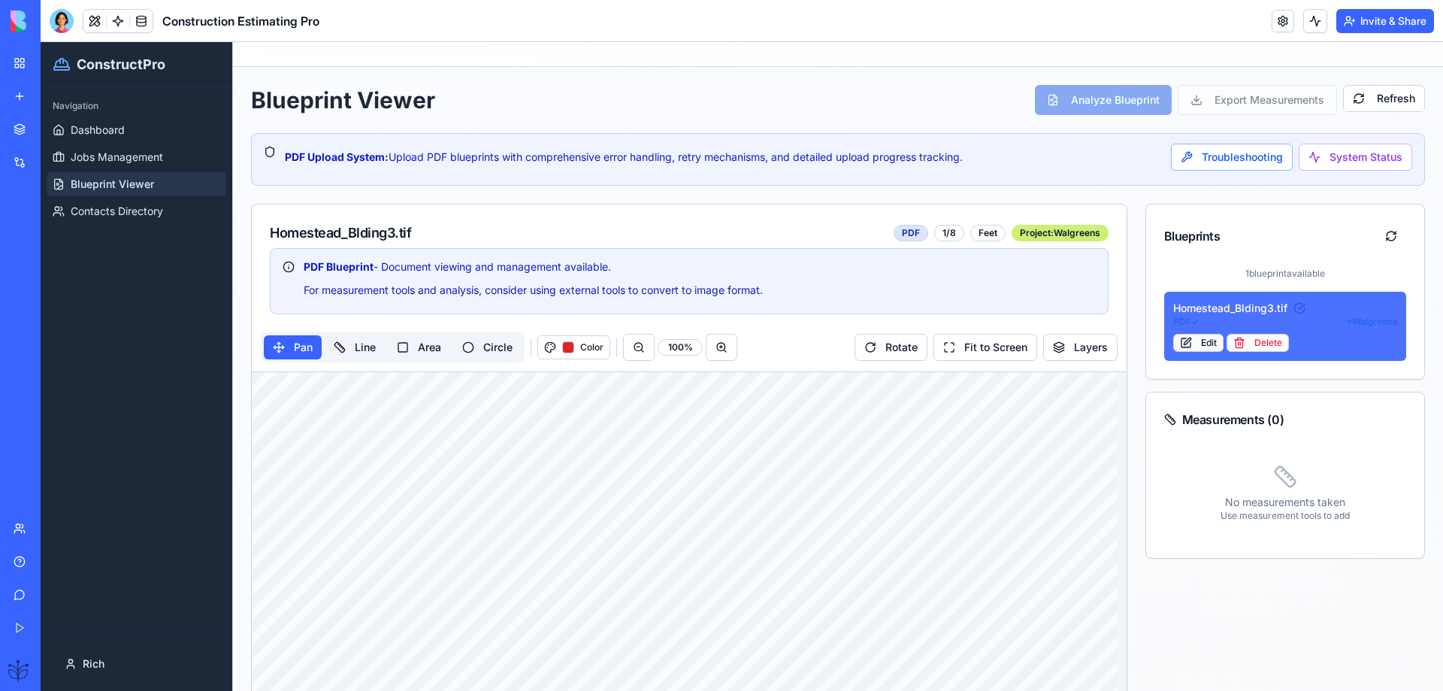
click at [1185, 344] on button "Edit" at bounding box center [1198, 343] width 50 height 18
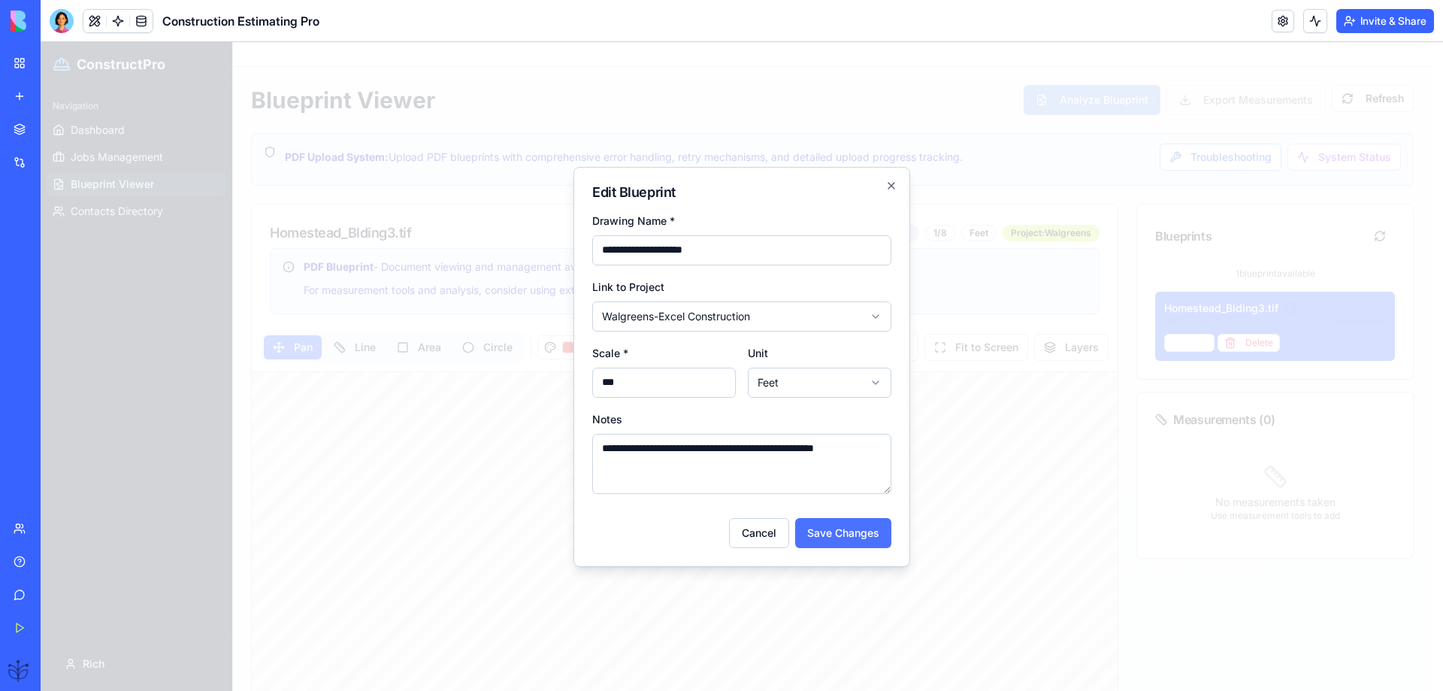
click at [858, 537] on button "Save Changes" at bounding box center [843, 533] width 96 height 30
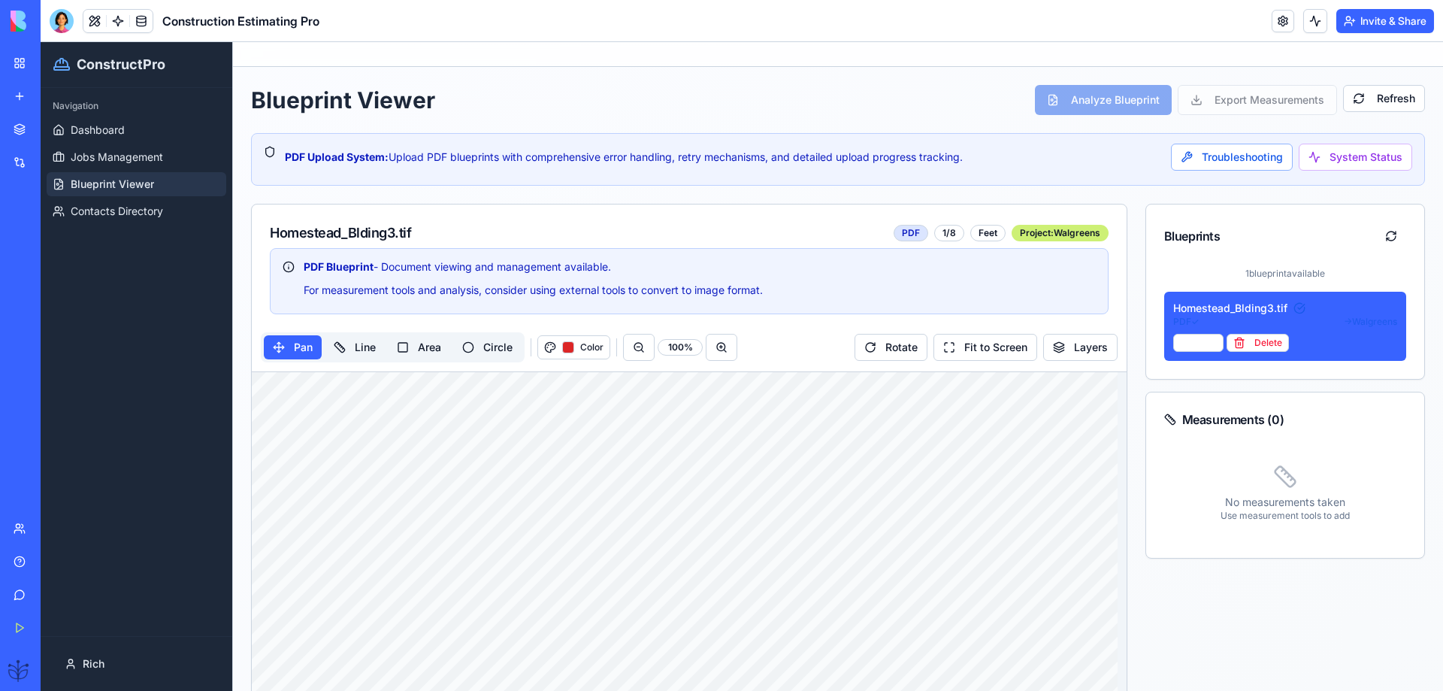
click at [895, 240] on div "PDF" at bounding box center [911, 233] width 35 height 17
click at [938, 240] on div "1/8" at bounding box center [949, 233] width 30 height 17
click at [1041, 234] on div "Project: Walgreens" at bounding box center [1060, 233] width 97 height 17
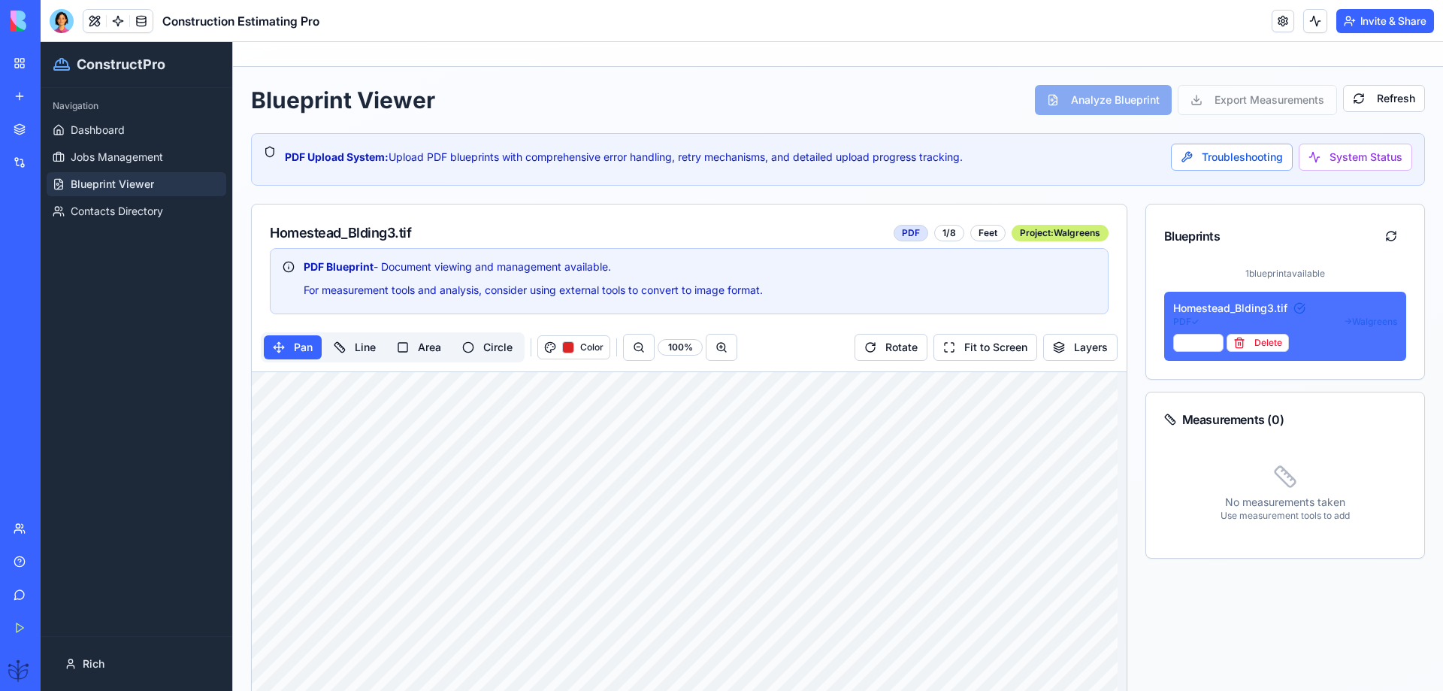
click at [1193, 308] on div "Homestead_Blding3.tif" at bounding box center [1285, 308] width 225 height 15
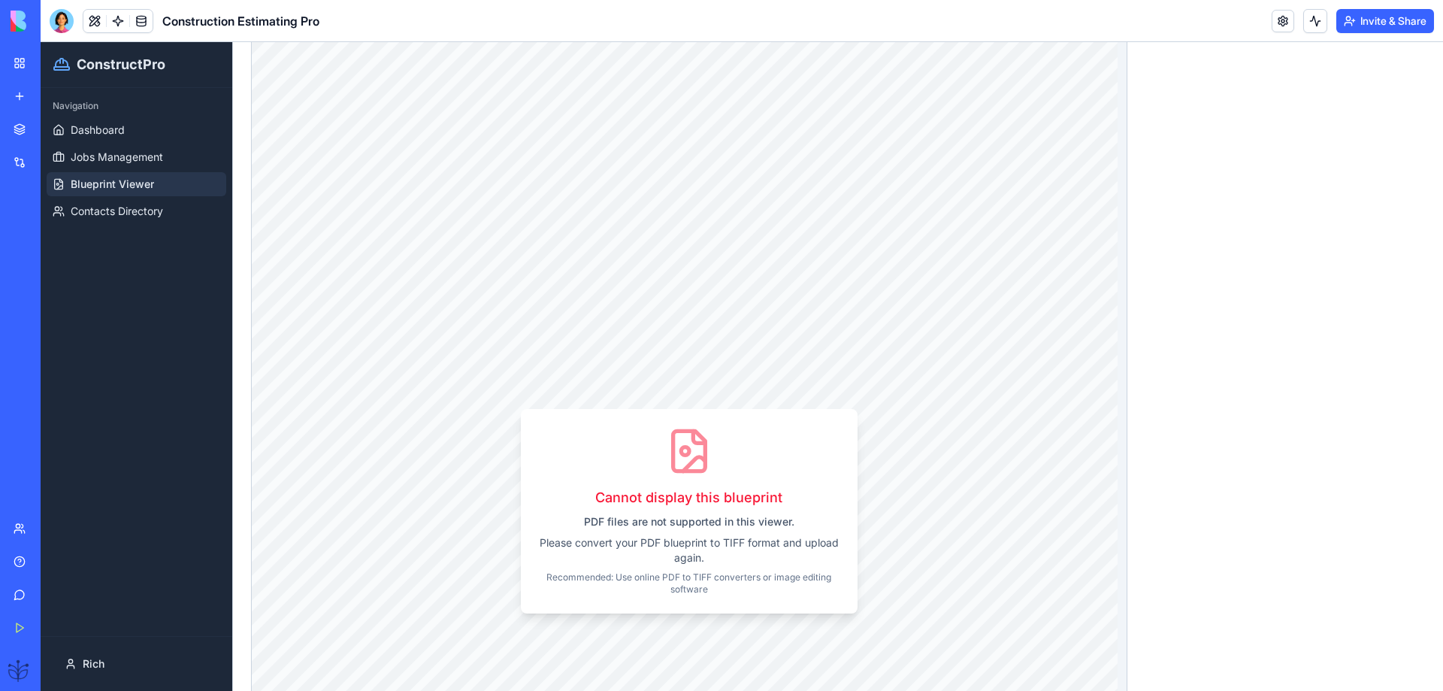
scroll to position [1804, 0]
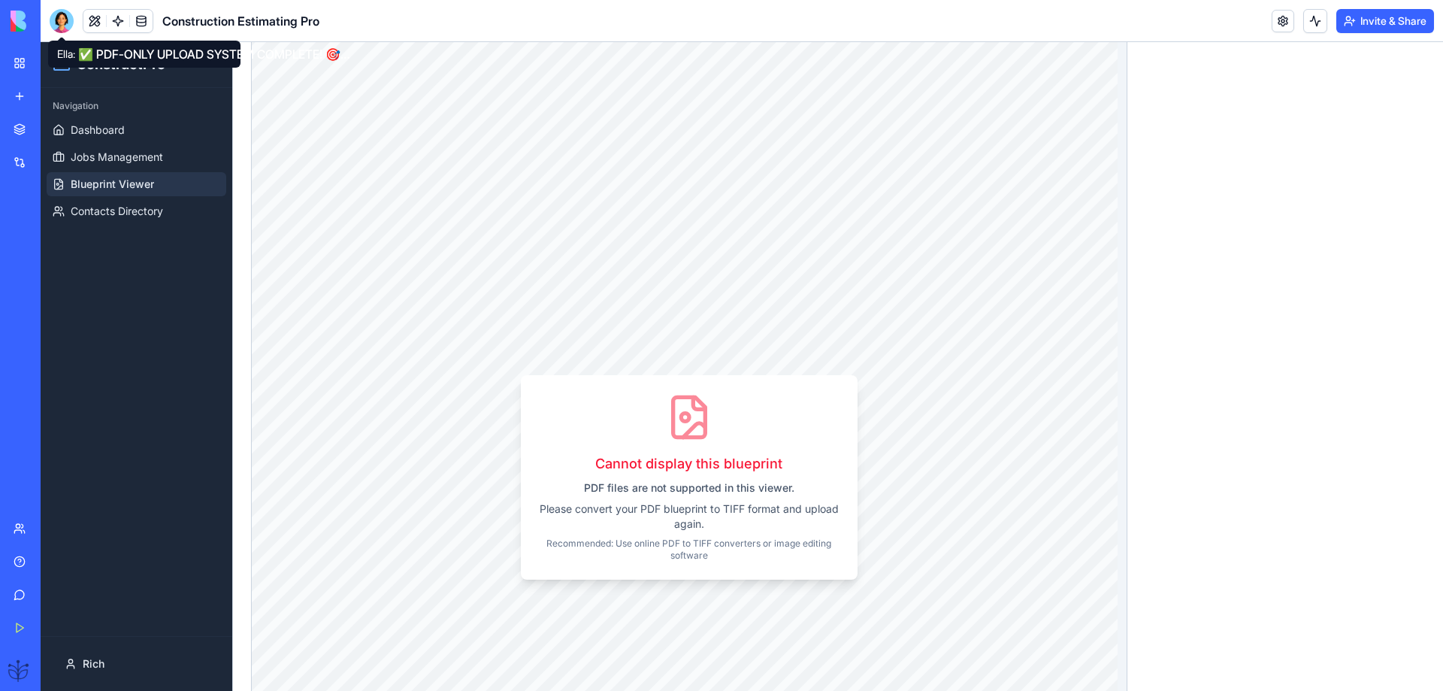
drag, startPoint x: 66, startPoint y: 23, endPoint x: 68, endPoint y: 41, distance: 18.8
click at [65, 23] on div at bounding box center [62, 21] width 24 height 24
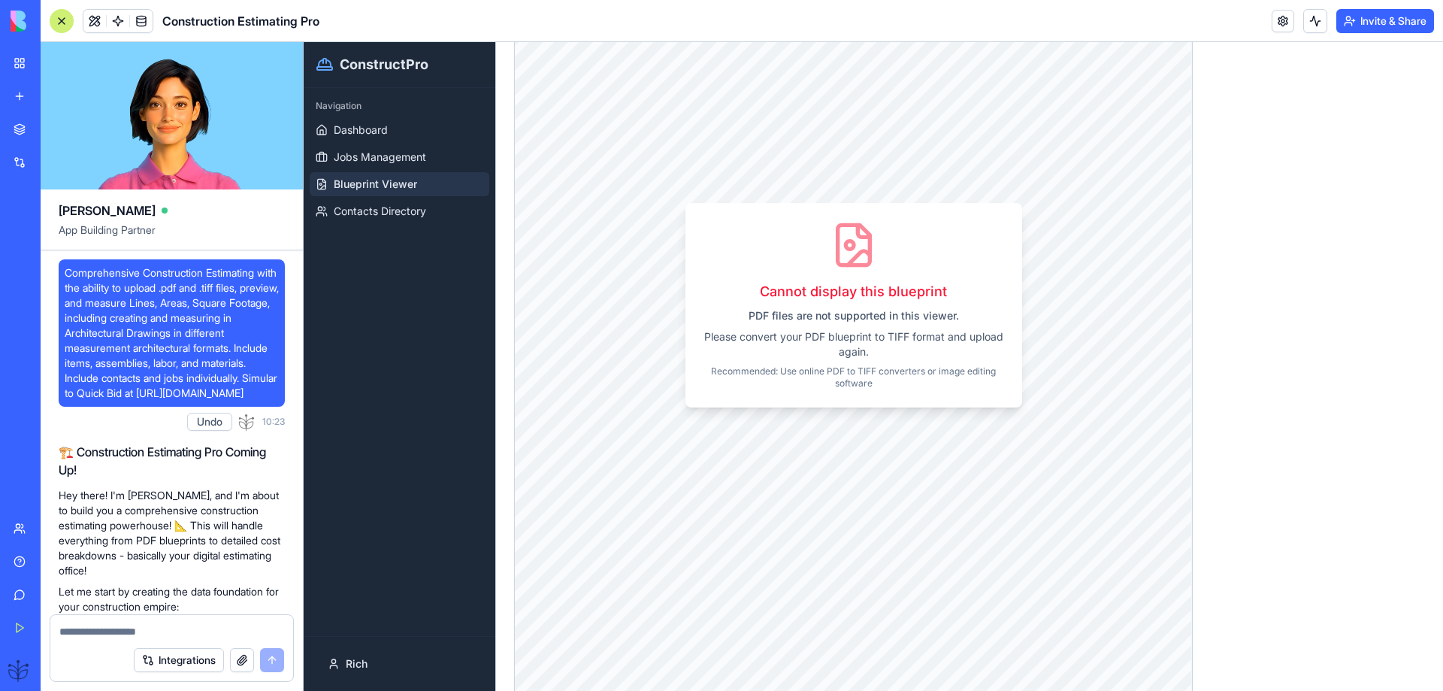
scroll to position [28288, 0]
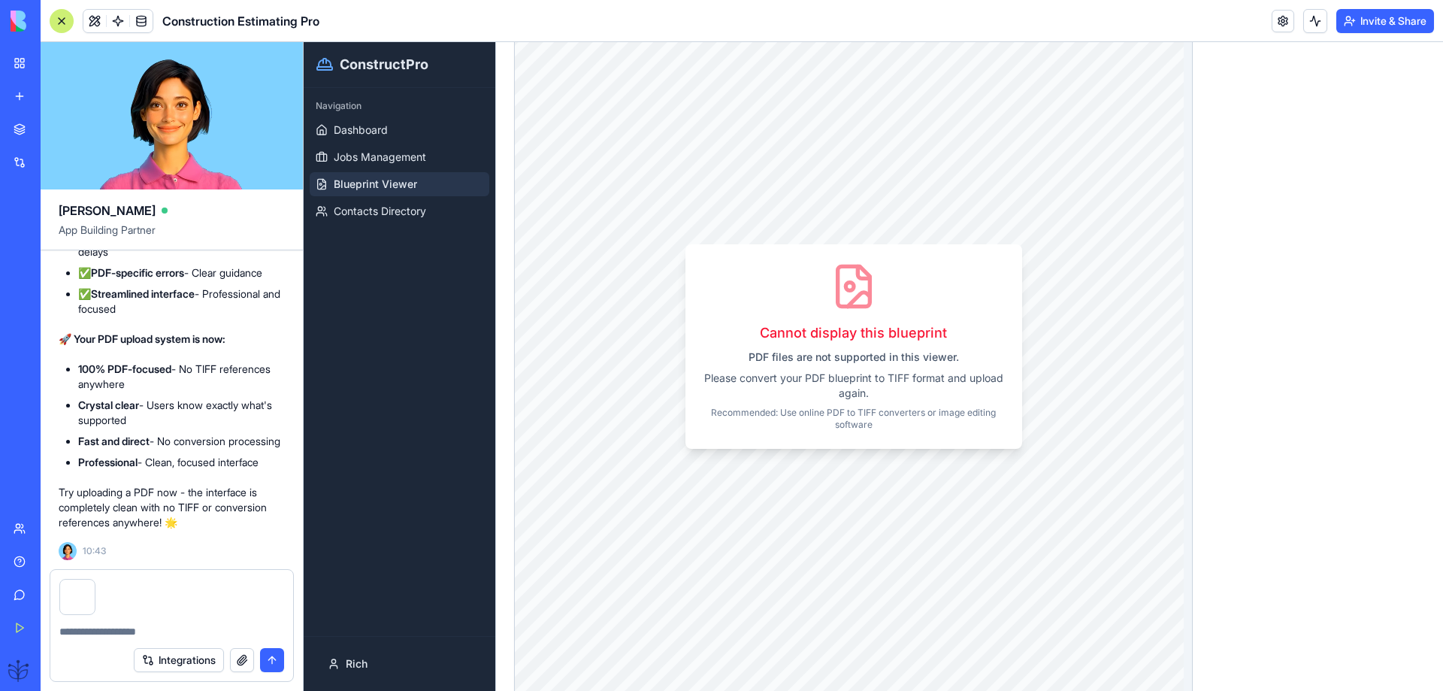
click at [267, 658] on button "submit" at bounding box center [272, 660] width 24 height 24
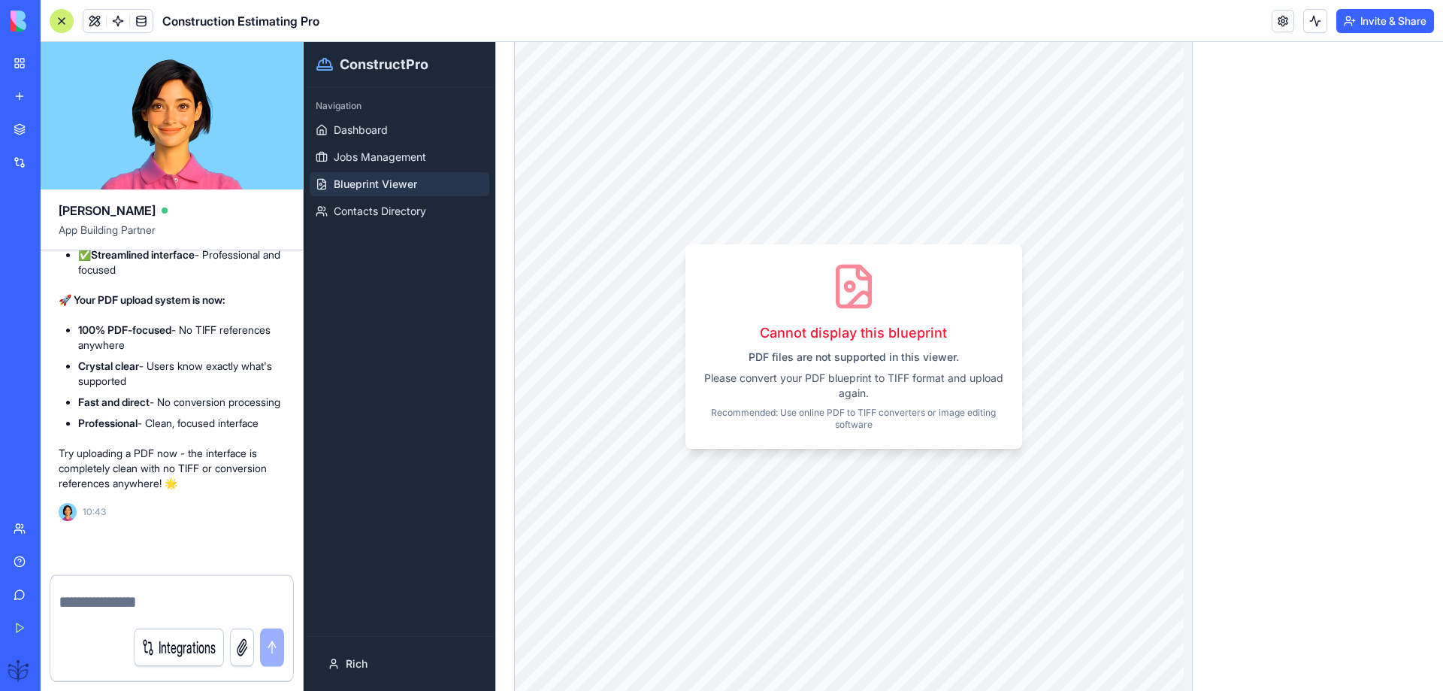
scroll to position [28372, 0]
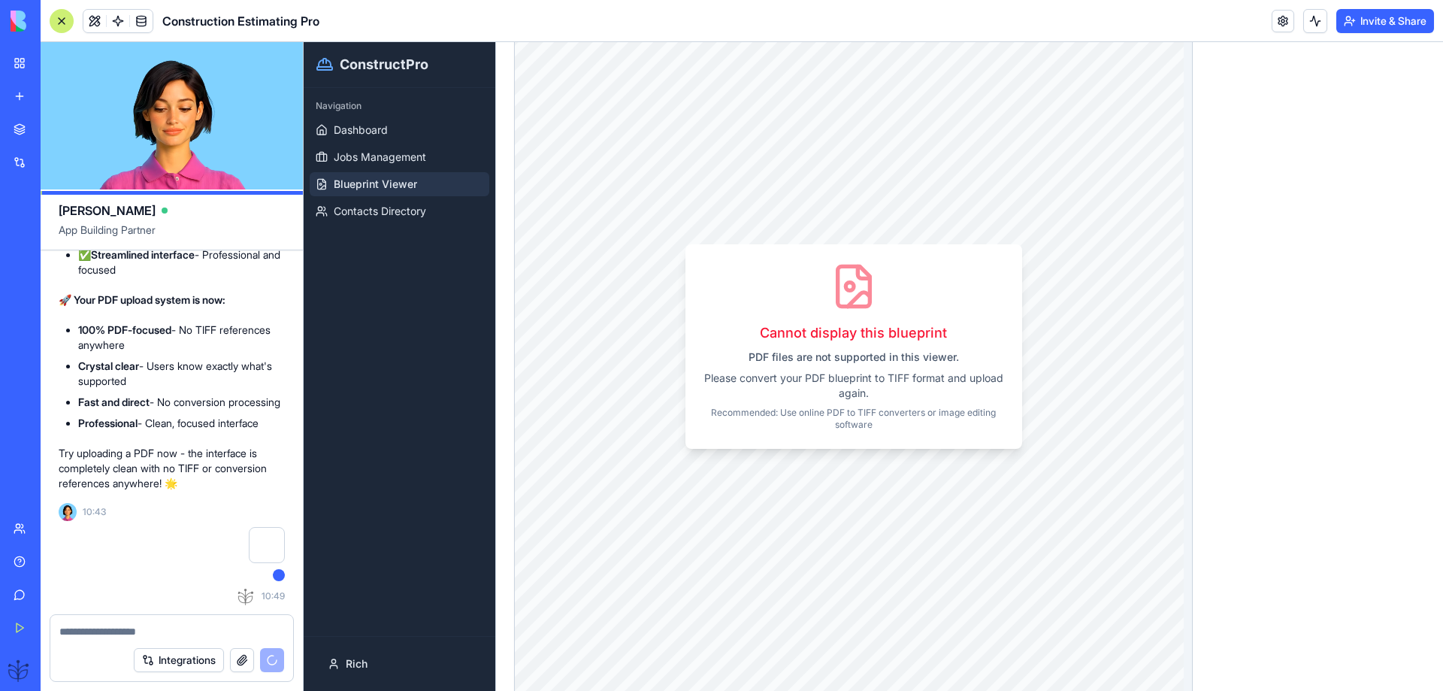
click at [71, 638] on textarea at bounding box center [171, 631] width 225 height 15
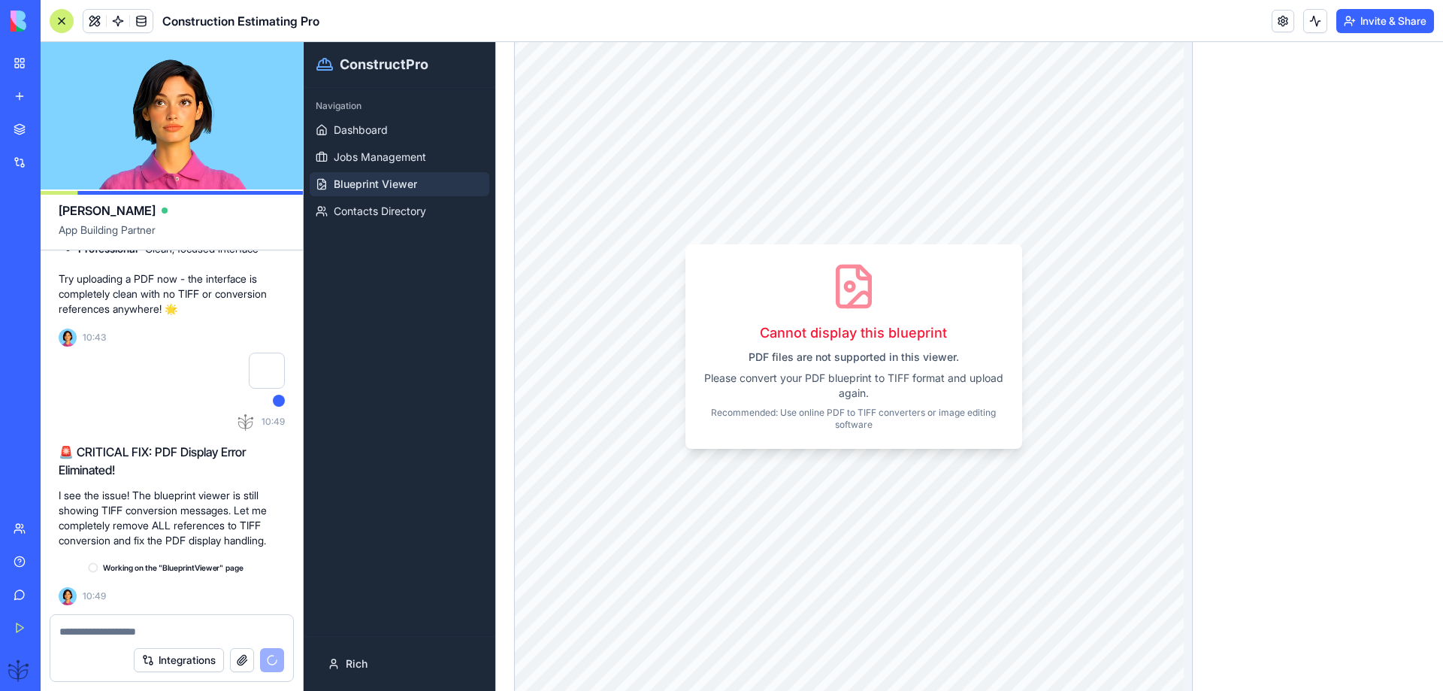
scroll to position [28546, 0]
